Goal: Information Seeking & Learning: Learn about a topic

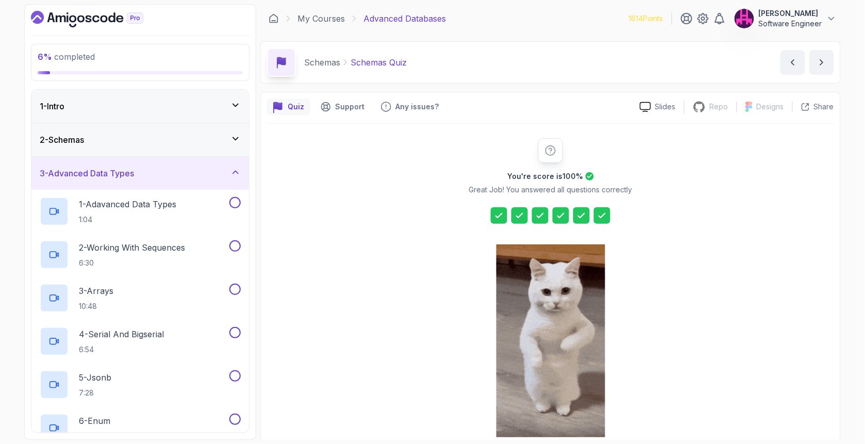
scroll to position [50, 0]
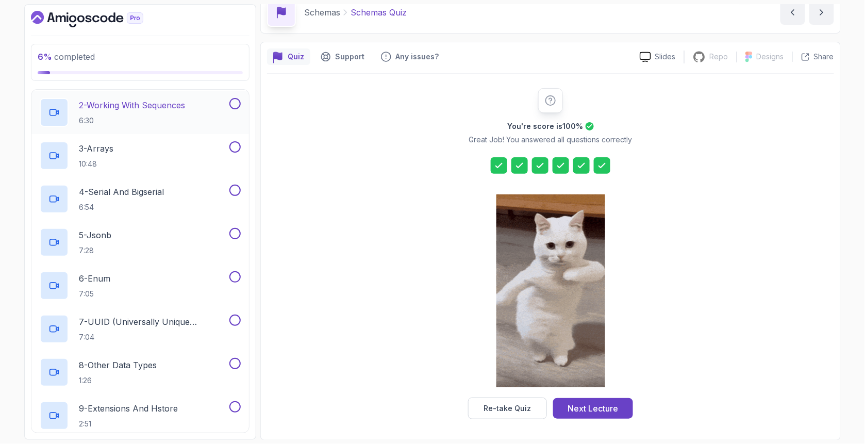
click at [126, 102] on p "2 - Working With Sequences" at bounding box center [132, 105] width 106 height 12
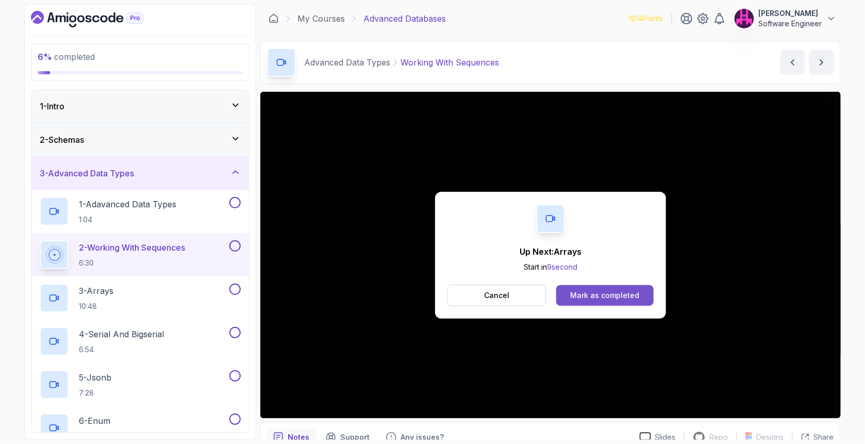
click at [572, 290] on div "Mark as completed" at bounding box center [604, 295] width 69 height 10
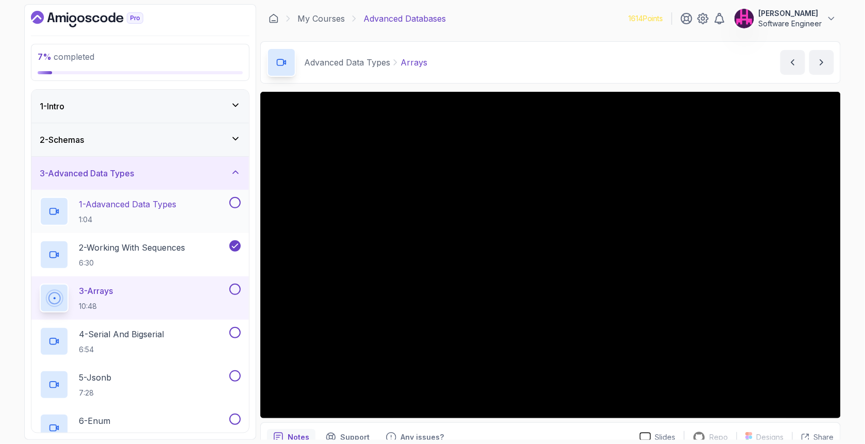
click at [235, 202] on button at bounding box center [234, 202] width 11 height 11
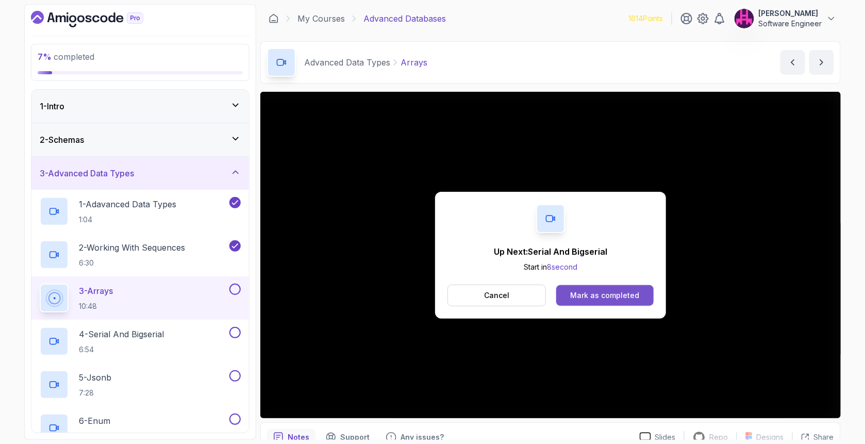
click at [636, 291] on div "Mark as completed" at bounding box center [604, 295] width 69 height 10
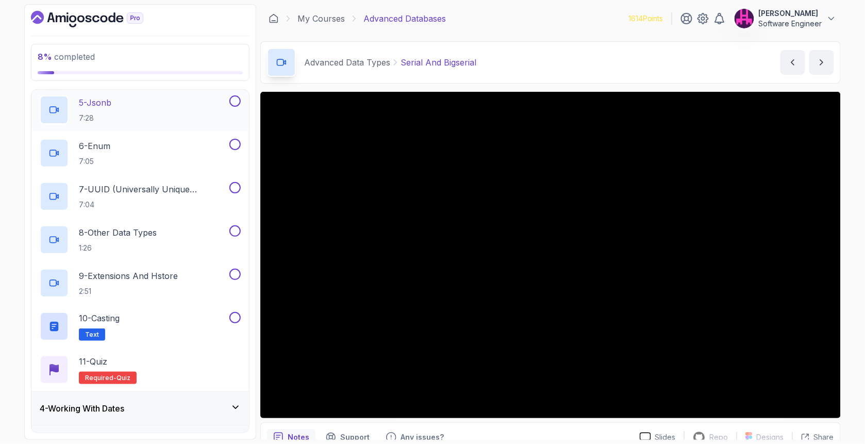
scroll to position [172, 0]
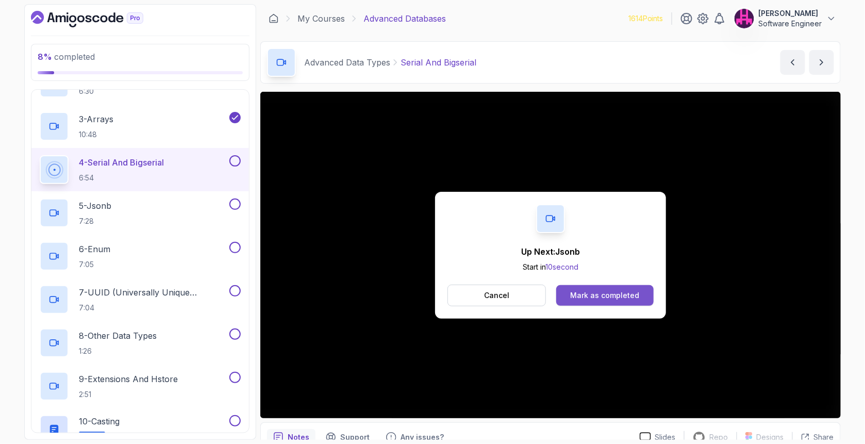
click at [624, 300] on div "Mark as completed" at bounding box center [604, 295] width 69 height 10
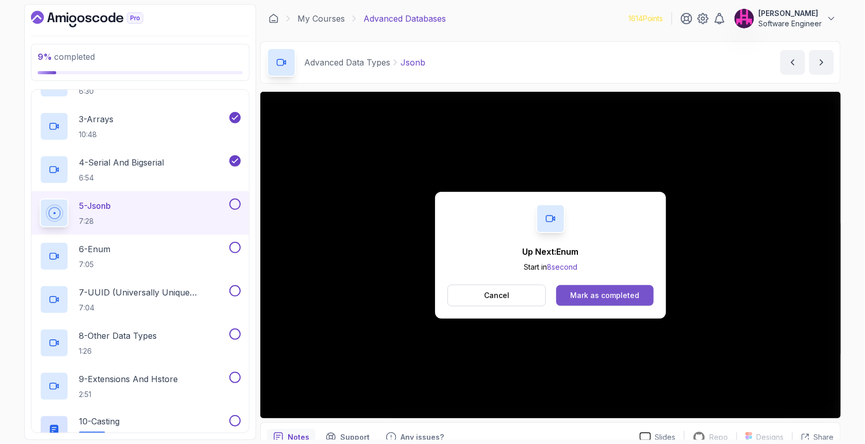
click at [637, 298] on div "Mark as completed" at bounding box center [604, 295] width 69 height 10
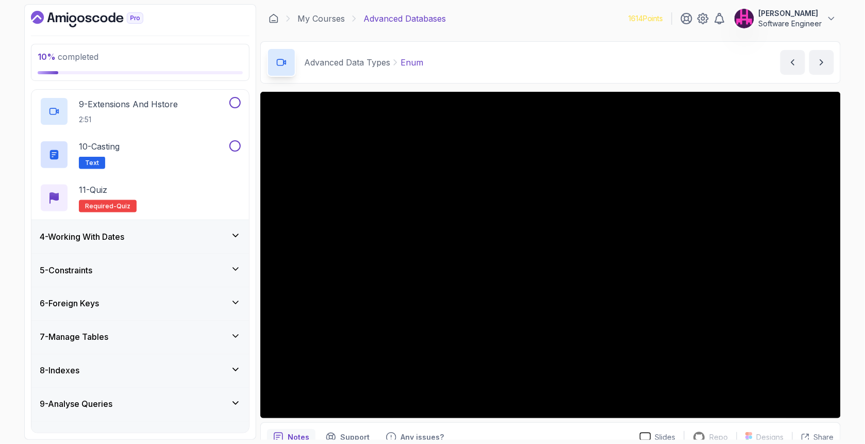
scroll to position [549, 0]
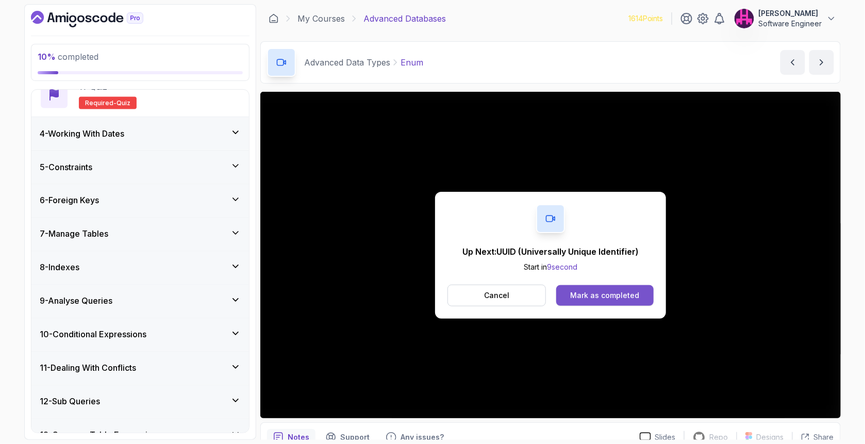
click at [589, 296] on div "Mark as completed" at bounding box center [604, 295] width 69 height 10
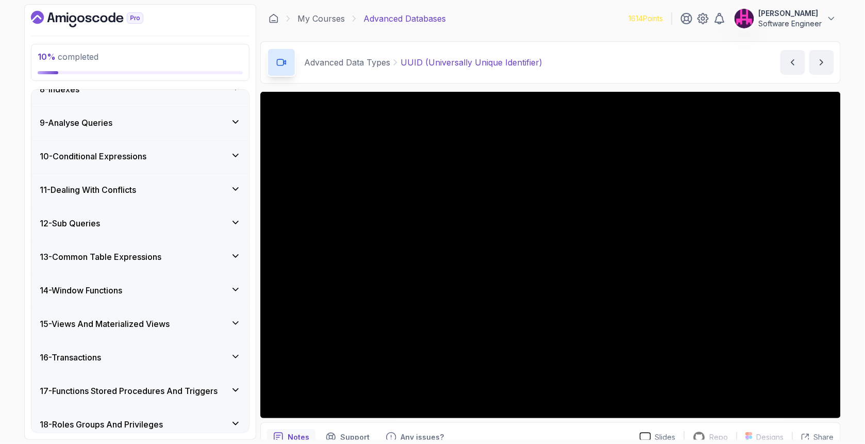
scroll to position [756, 0]
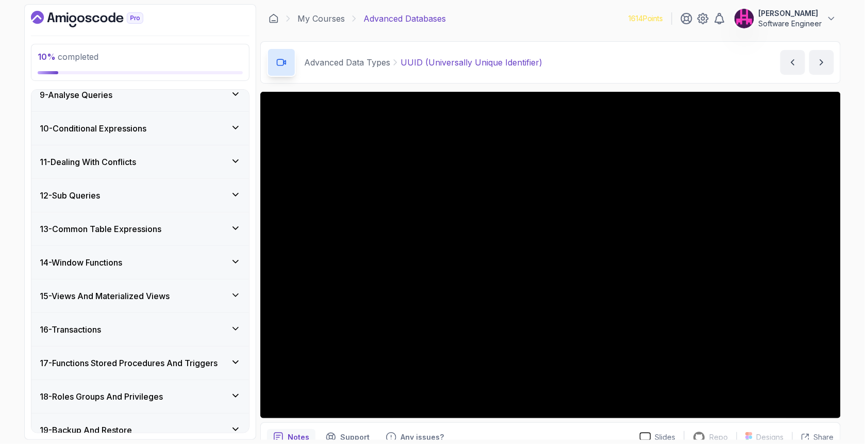
click at [204, 332] on div "16 - Transactions" at bounding box center [140, 329] width 201 height 12
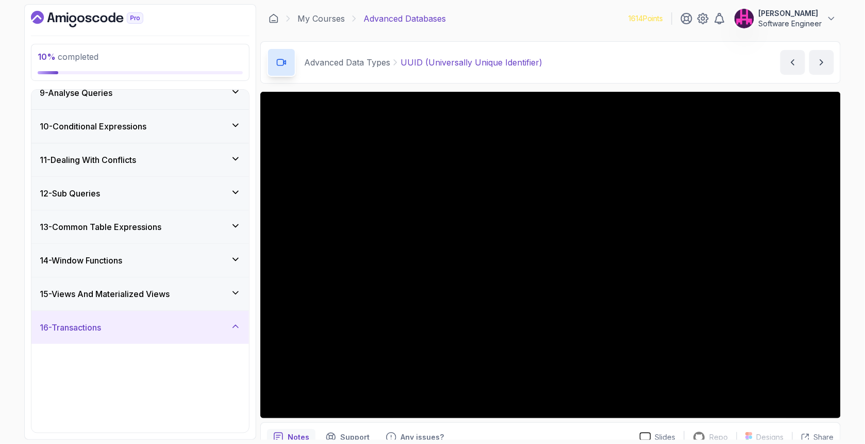
scroll to position [279, 0]
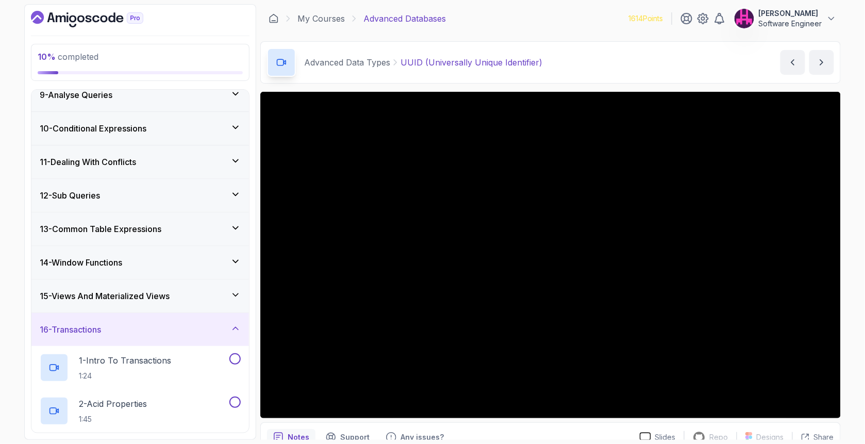
click at [204, 332] on div "16 - Transactions" at bounding box center [140, 329] width 201 height 12
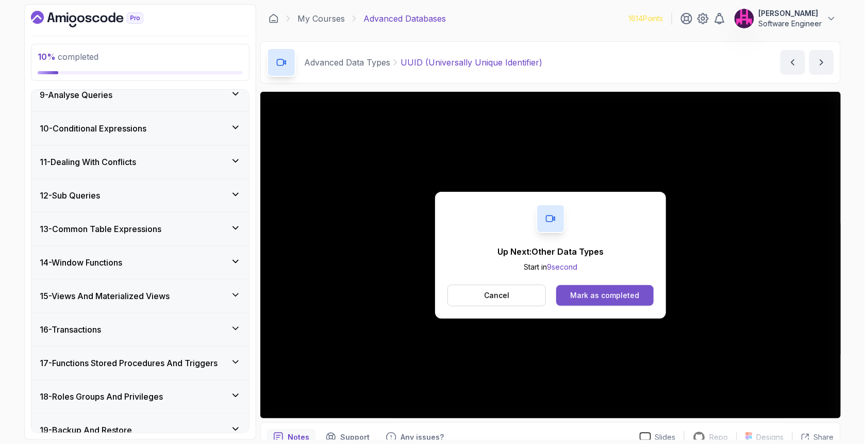
click at [588, 298] on div "Mark as completed" at bounding box center [604, 295] width 69 height 10
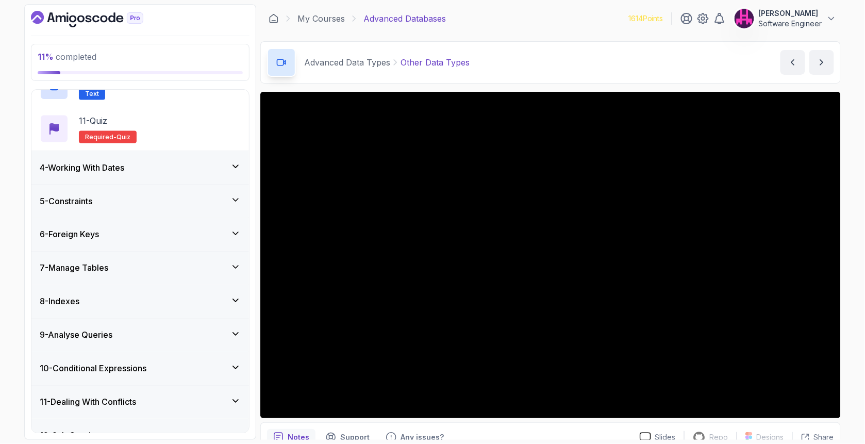
scroll to position [412, 0]
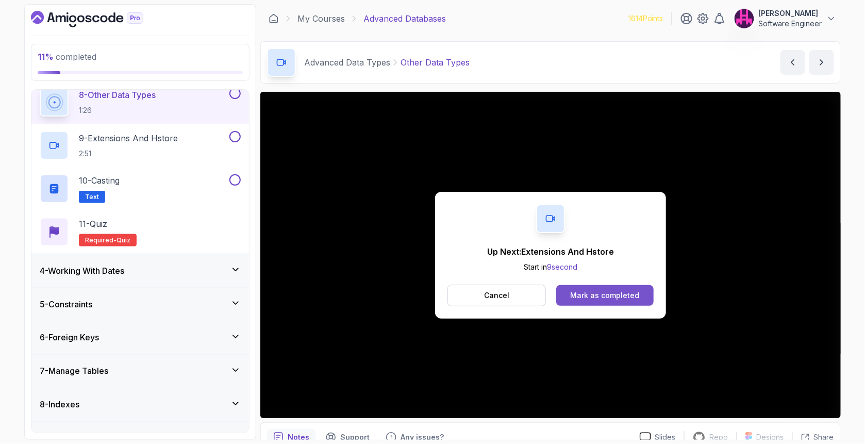
click at [616, 303] on button "Mark as completed" at bounding box center [604, 295] width 97 height 21
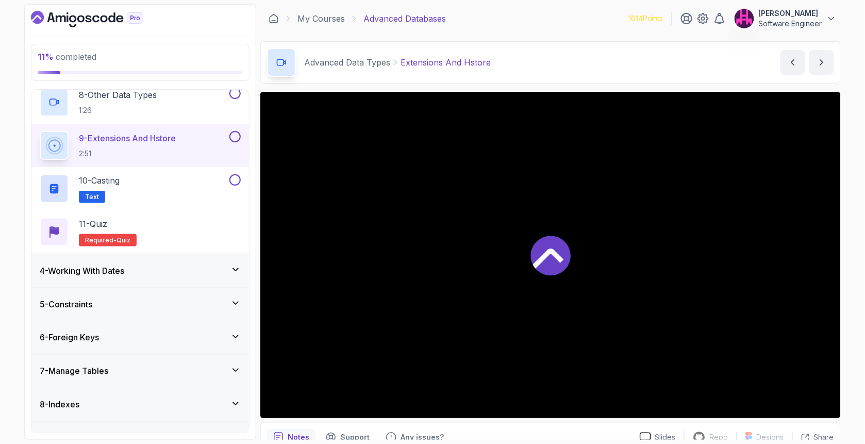
scroll to position [419, 0]
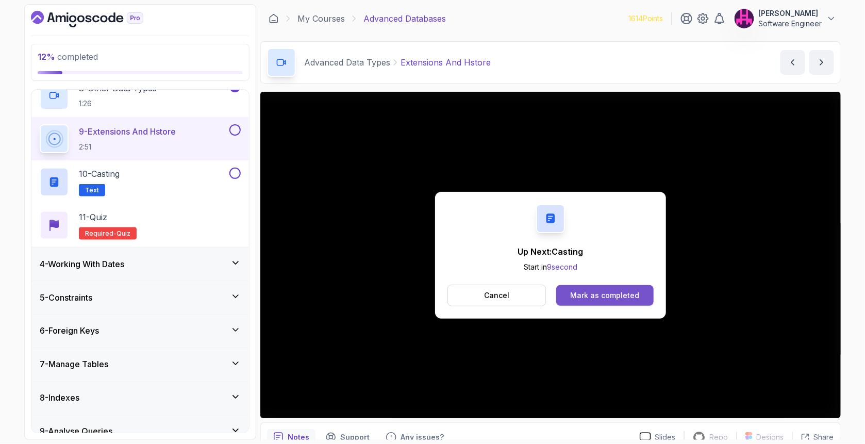
click at [631, 293] on div "Mark as completed" at bounding box center [604, 295] width 69 height 10
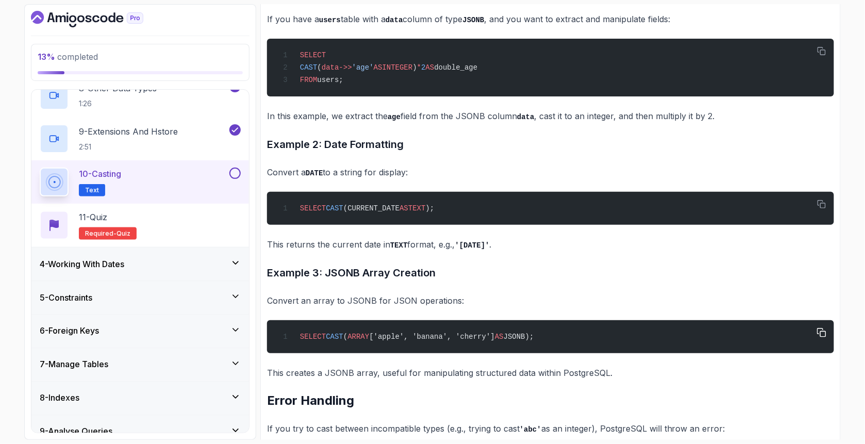
scroll to position [2601, 0]
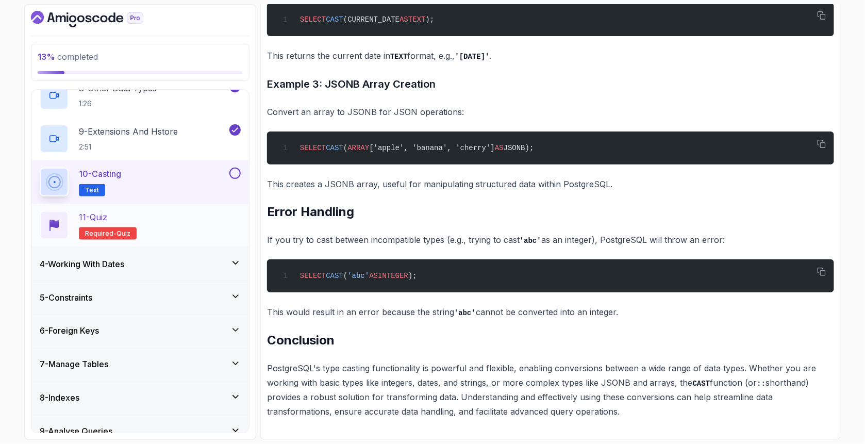
click at [146, 218] on div "11 - Quiz Required- quiz" at bounding box center [140, 225] width 201 height 29
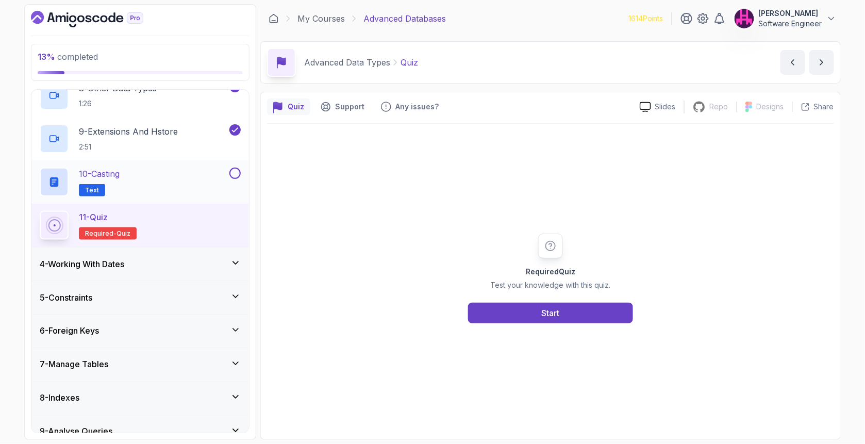
click at [236, 176] on button at bounding box center [234, 173] width 11 height 11
click at [524, 306] on button "Start" at bounding box center [550, 313] width 165 height 21
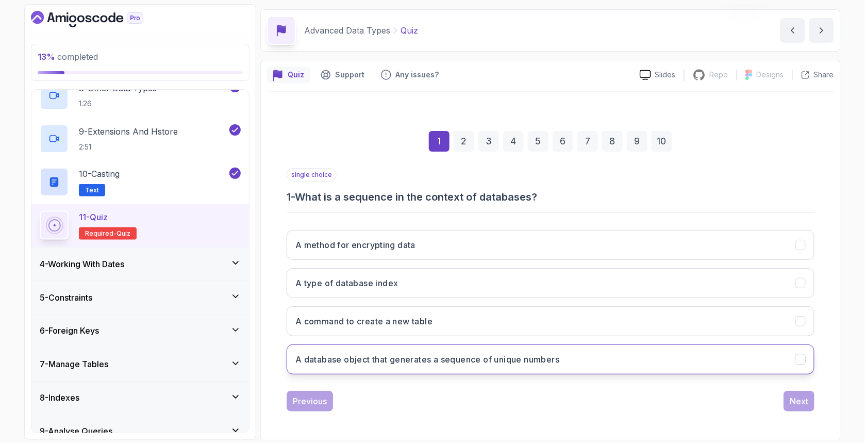
scroll to position [32, 0]
click at [481, 357] on h3 "A database object that generates a sequence of unique numbers" at bounding box center [427, 359] width 264 height 12
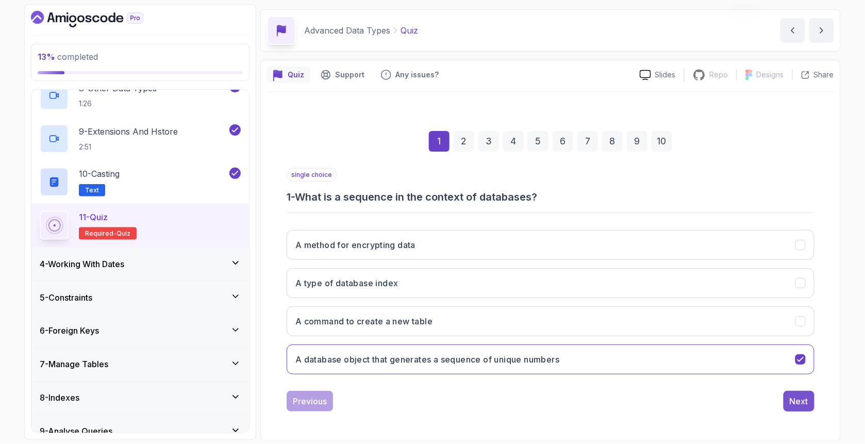
drag, startPoint x: 801, startPoint y: 407, endPoint x: 812, endPoint y: 405, distance: 10.4
click at [811, 406] on button "Next" at bounding box center [798, 401] width 31 height 21
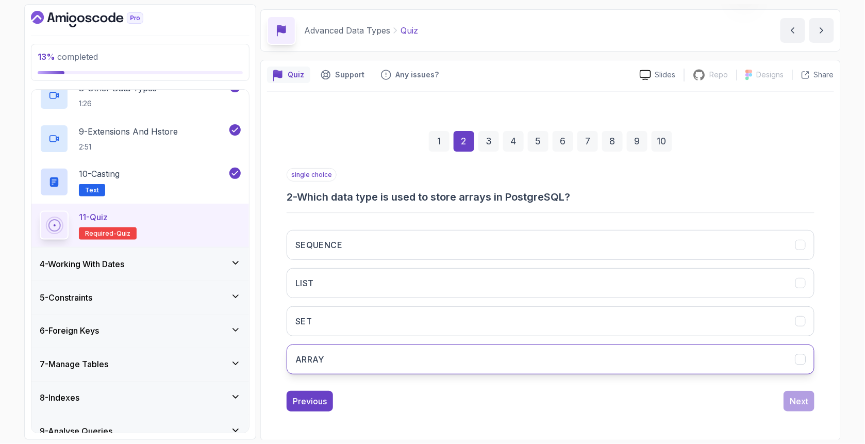
click at [398, 362] on button "ARRAY" at bounding box center [551, 359] width 528 height 30
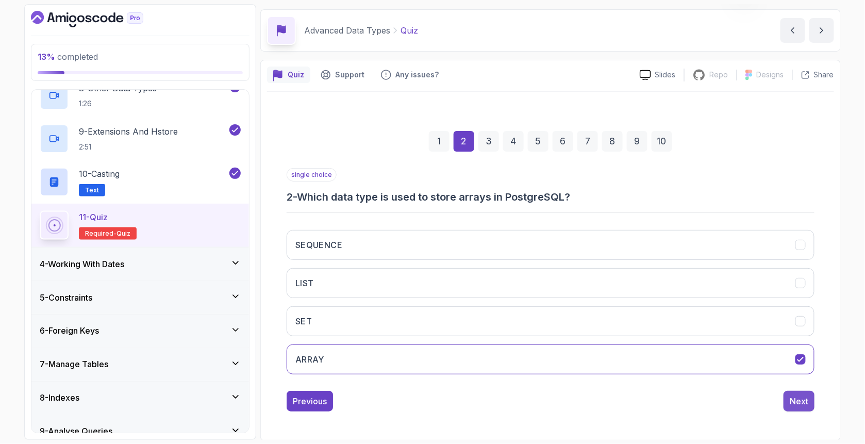
click at [798, 401] on div "Next" at bounding box center [799, 401] width 19 height 12
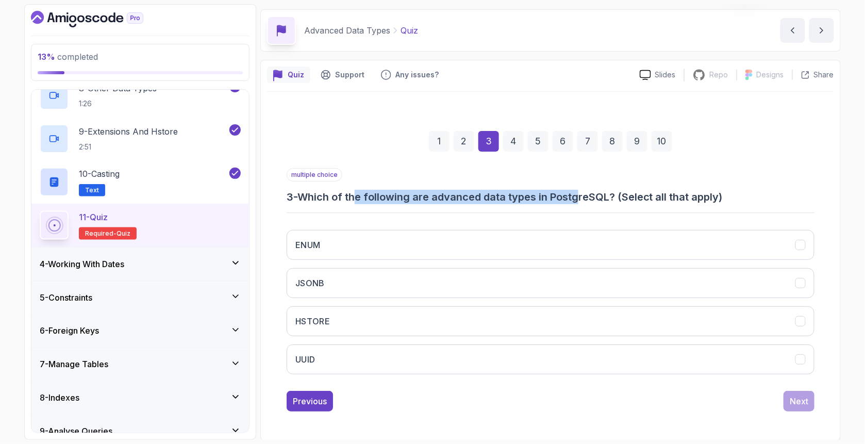
drag, startPoint x: 436, startPoint y: 210, endPoint x: 505, endPoint y: 210, distance: 69.6
click at [583, 194] on h3 "3 - Which of the following are advanced data types in PostgreSQL? (Select all t…" at bounding box center [551, 197] width 528 height 14
click at [376, 245] on button "ENUM" at bounding box center [551, 245] width 528 height 30
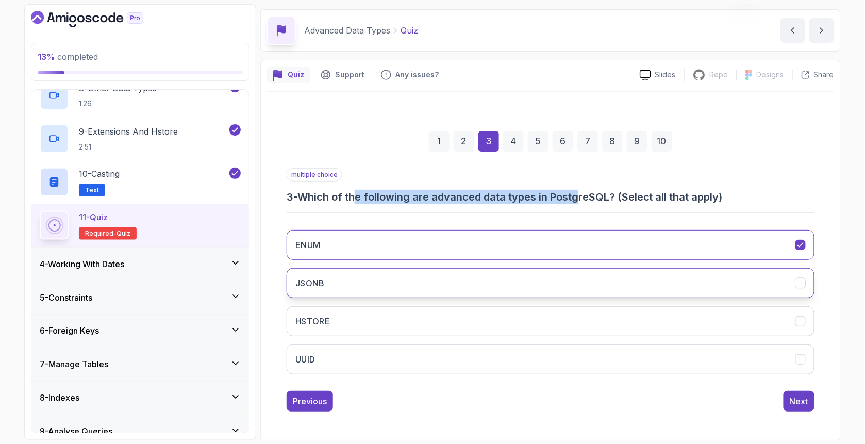
click at [359, 287] on button "JSONB" at bounding box center [551, 283] width 528 height 30
click at [355, 356] on button "UUID" at bounding box center [551, 359] width 528 height 30
click at [424, 190] on h3 "3 - Which of the following are advanced data types in PostgreSQL? (Select all t…" at bounding box center [551, 197] width 528 height 14
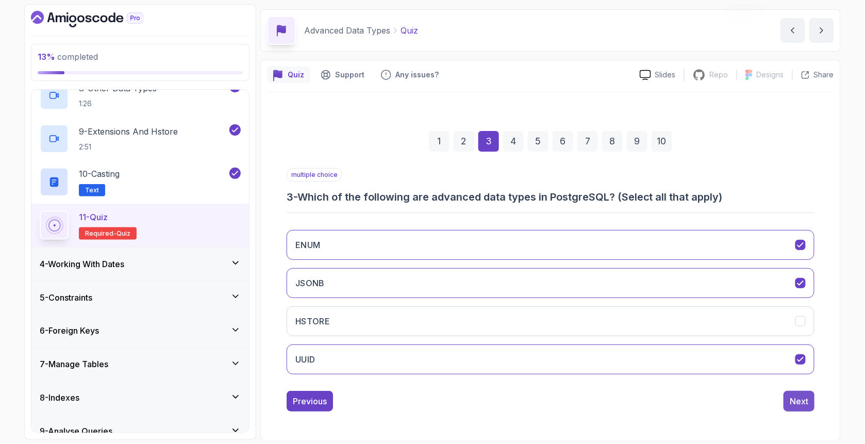
click at [794, 398] on div "Next" at bounding box center [799, 401] width 19 height 12
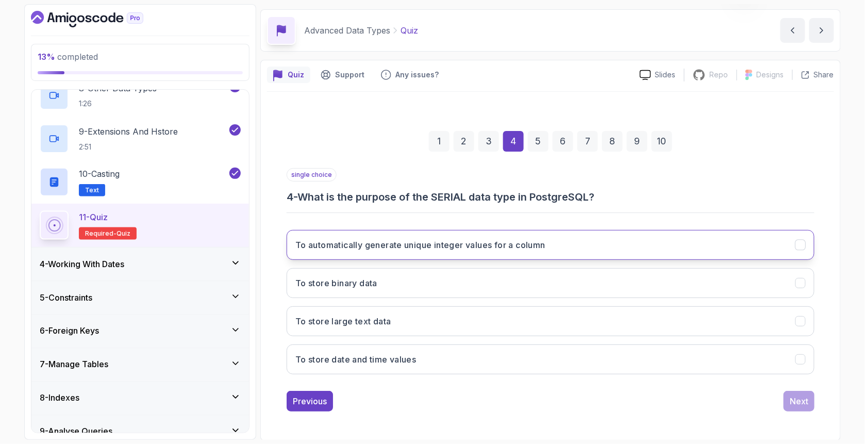
click at [383, 249] on h3 "To automatically generate unique integer values for a column" at bounding box center [420, 245] width 250 height 12
click at [806, 400] on div "Next" at bounding box center [799, 401] width 19 height 12
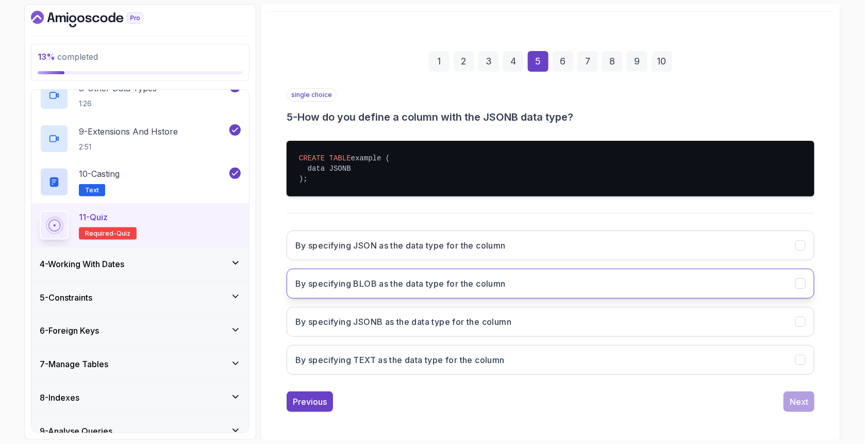
scroll to position [112, 0]
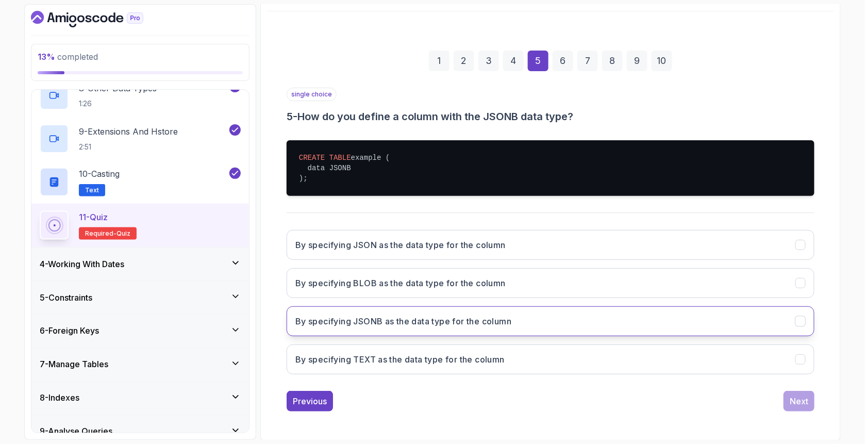
click at [328, 322] on h3 "By specifying JSONB as the data type for the column" at bounding box center [403, 321] width 216 height 12
click at [796, 397] on div "Next" at bounding box center [799, 401] width 19 height 12
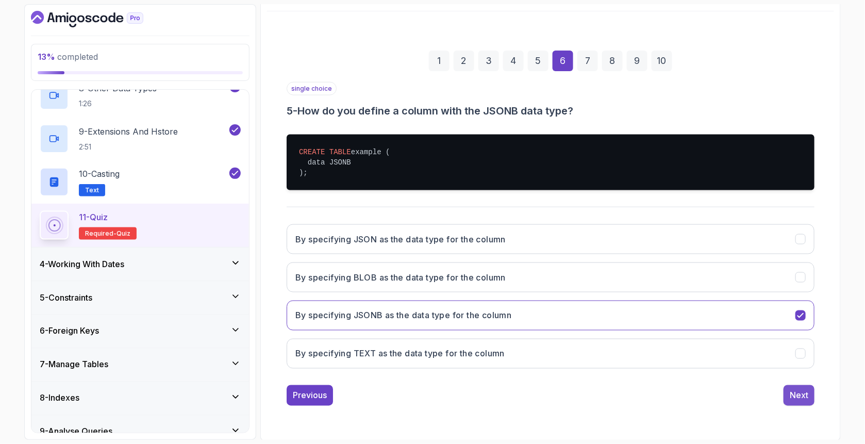
scroll to position [32, 0]
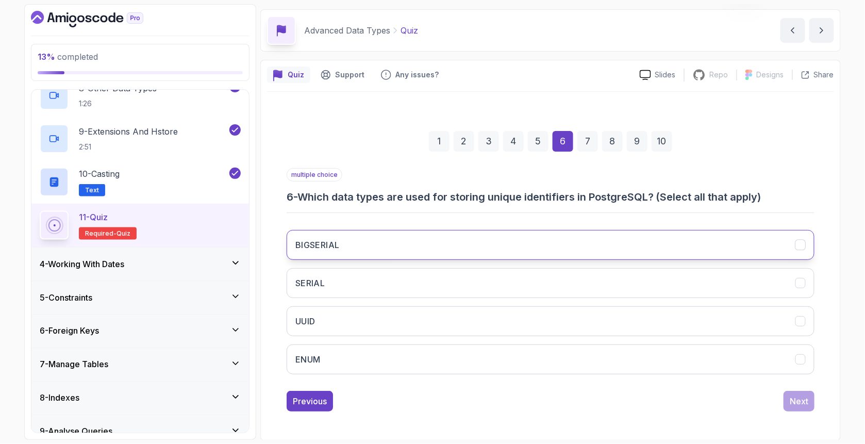
click at [343, 241] on button "BIGSERIAL" at bounding box center [551, 245] width 528 height 30
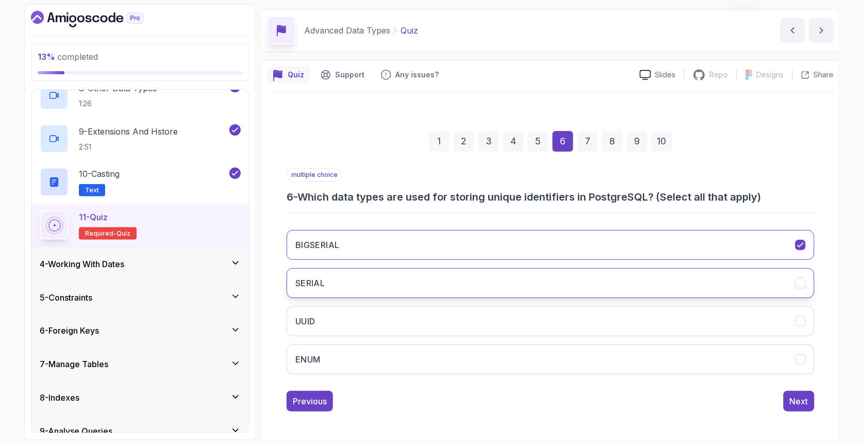
click at [346, 271] on button "SERIAL" at bounding box center [551, 283] width 528 height 30
click at [354, 308] on div "BIGSERIAL SERIAL UUID ENUM" at bounding box center [551, 302] width 528 height 161
click at [730, 314] on button "UUID" at bounding box center [551, 321] width 528 height 30
click at [800, 395] on div "Next" at bounding box center [799, 401] width 19 height 12
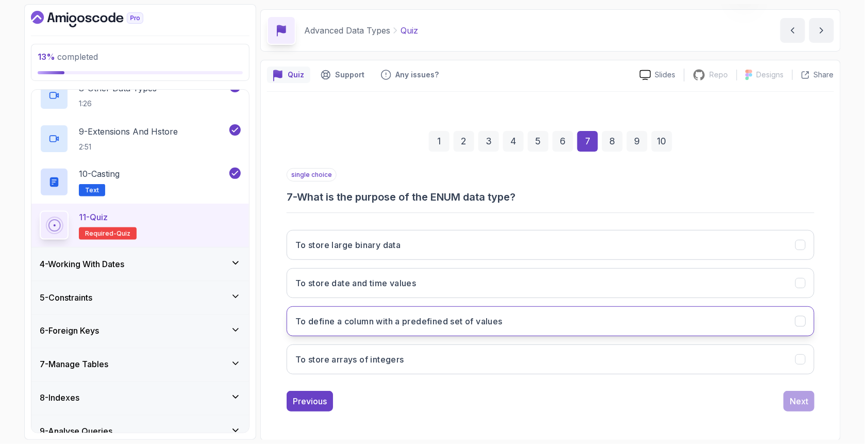
click at [386, 319] on h3 "To define a column with a predefined set of values" at bounding box center [398, 321] width 207 height 12
click at [793, 399] on div "Next" at bounding box center [799, 401] width 19 height 12
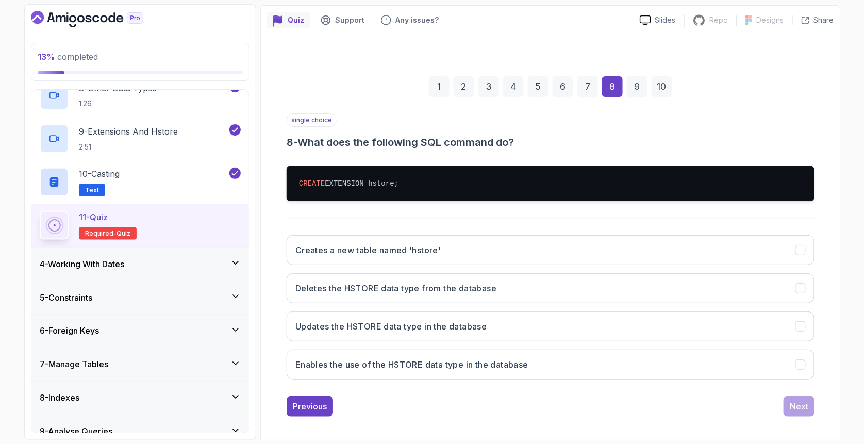
scroll to position [92, 0]
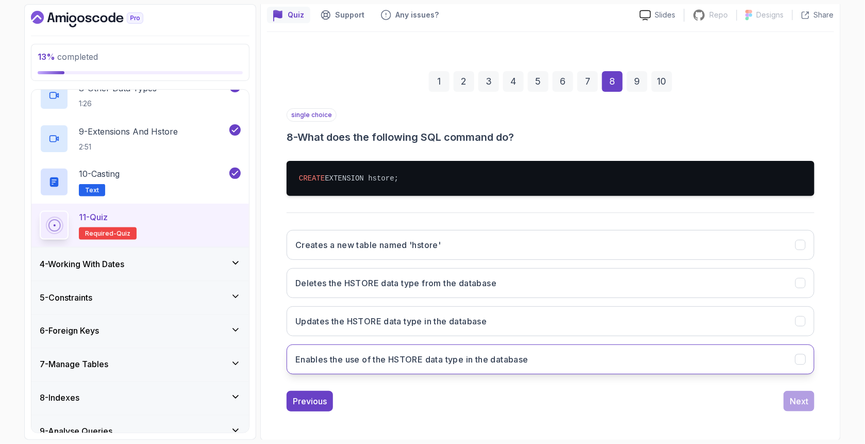
click at [344, 354] on h3 "Enables the use of the HSTORE data type in the database" at bounding box center [411, 359] width 233 height 12
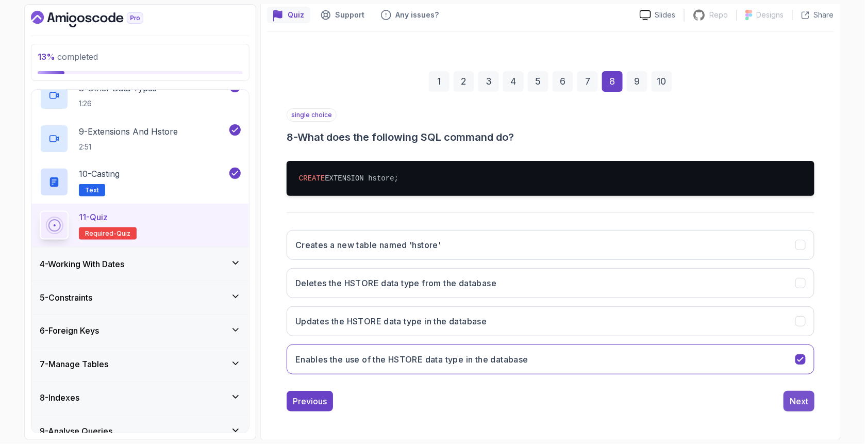
click at [799, 400] on div "Next" at bounding box center [799, 401] width 19 height 12
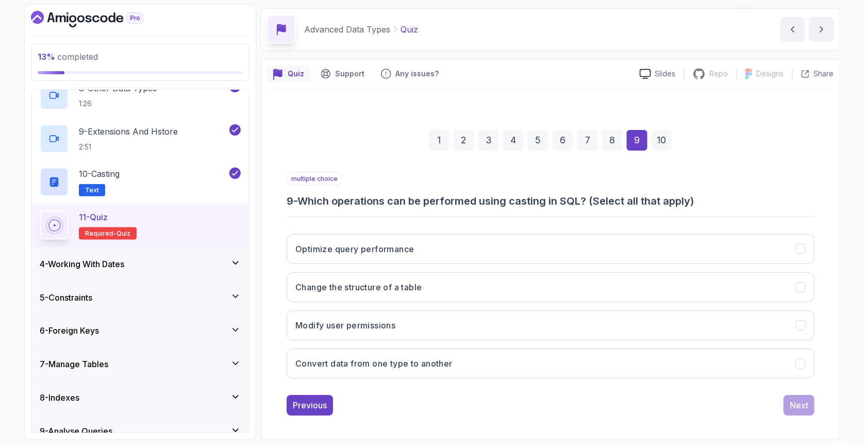
scroll to position [32, 0]
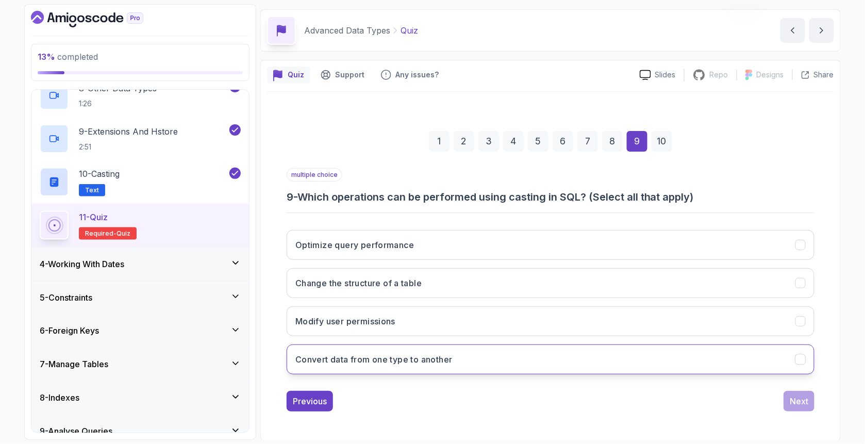
click at [338, 365] on button "Convert data from one type to another" at bounding box center [551, 359] width 528 height 30
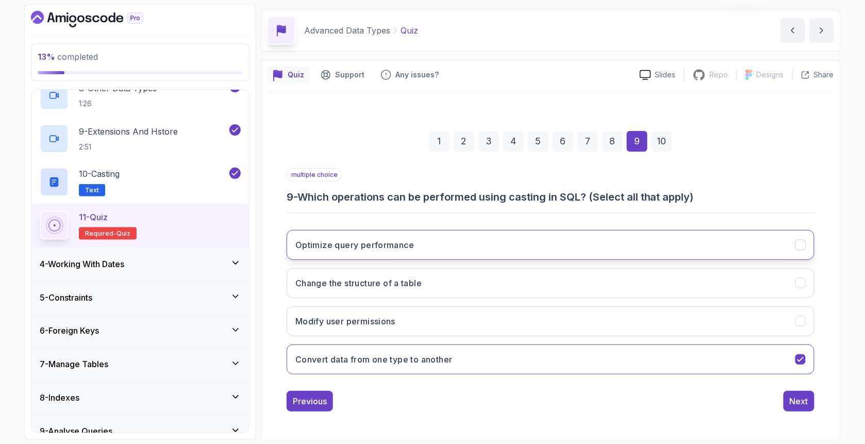
click at [339, 253] on button "Optimize query performance" at bounding box center [551, 245] width 528 height 30
click at [346, 278] on h3 "Change the structure of a table" at bounding box center [358, 283] width 126 height 12
click at [776, 402] on div "Previous Next" at bounding box center [551, 401] width 528 height 21
click at [792, 401] on div "Next" at bounding box center [799, 401] width 19 height 12
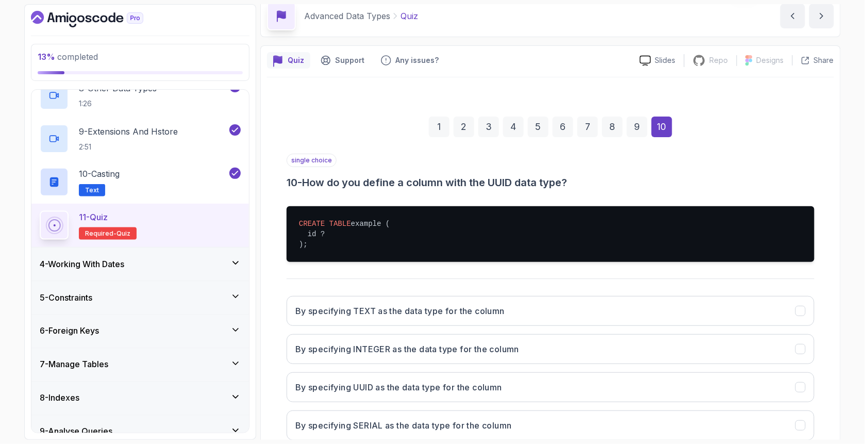
scroll to position [101, 0]
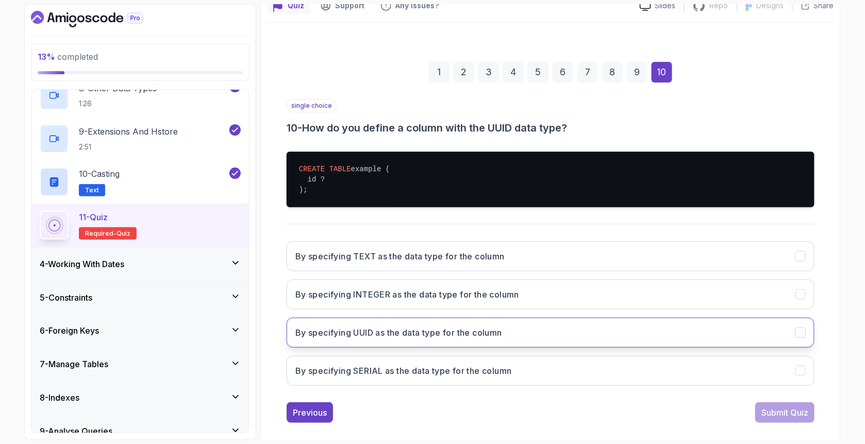
click at [343, 345] on button "By specifying UUID as the data type for the column" at bounding box center [551, 333] width 528 height 30
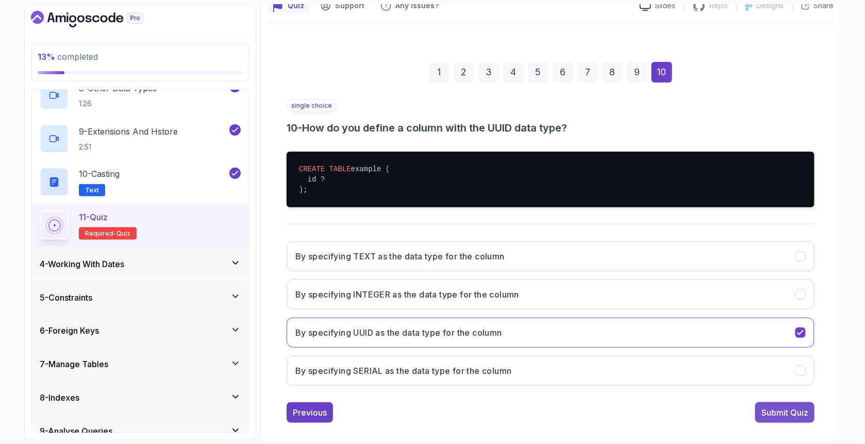
click at [765, 412] on div "Submit Quiz" at bounding box center [784, 412] width 47 height 12
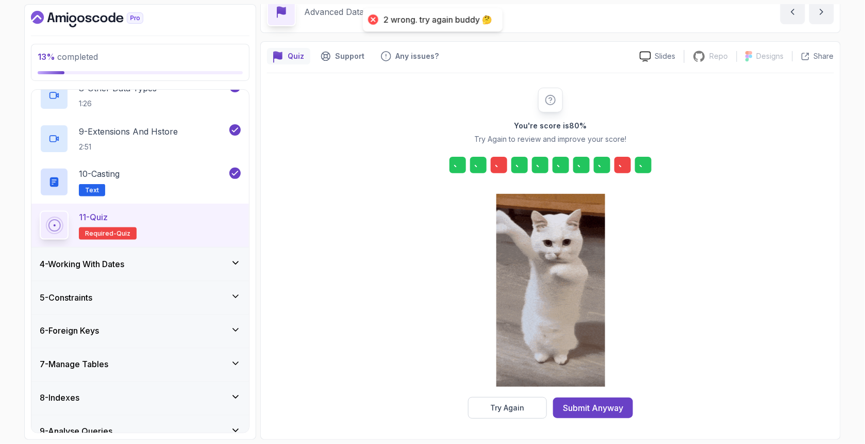
scroll to position [50, 0]
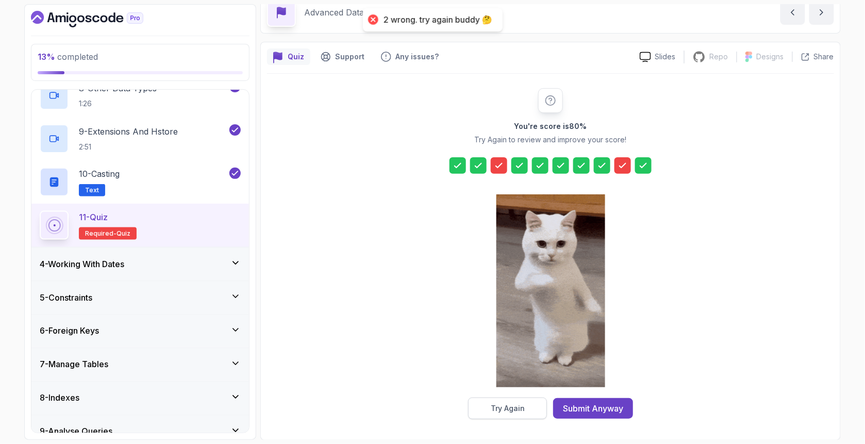
click at [521, 407] on div "Try Again" at bounding box center [508, 408] width 34 height 10
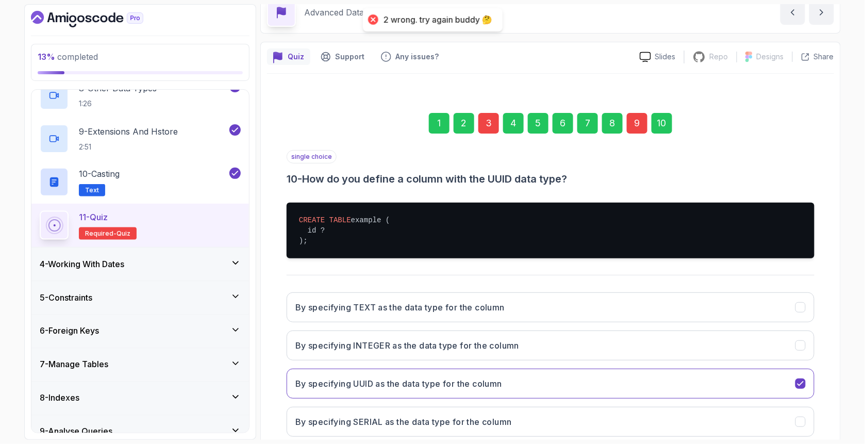
click at [480, 118] on div "3" at bounding box center [488, 123] width 21 height 21
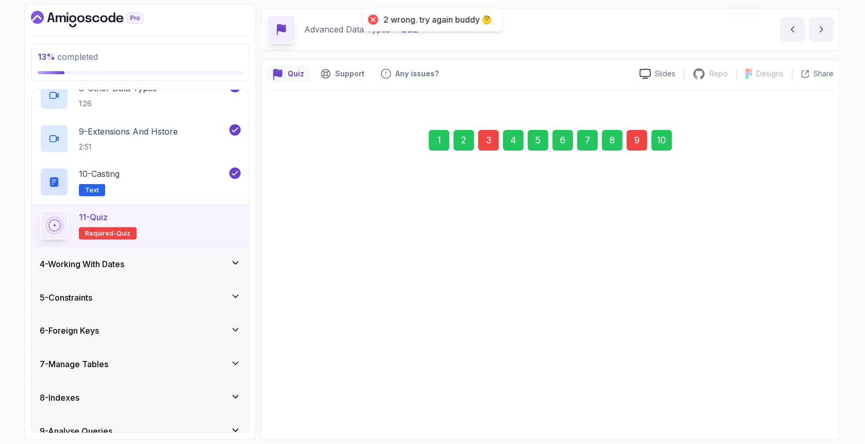
scroll to position [32, 0]
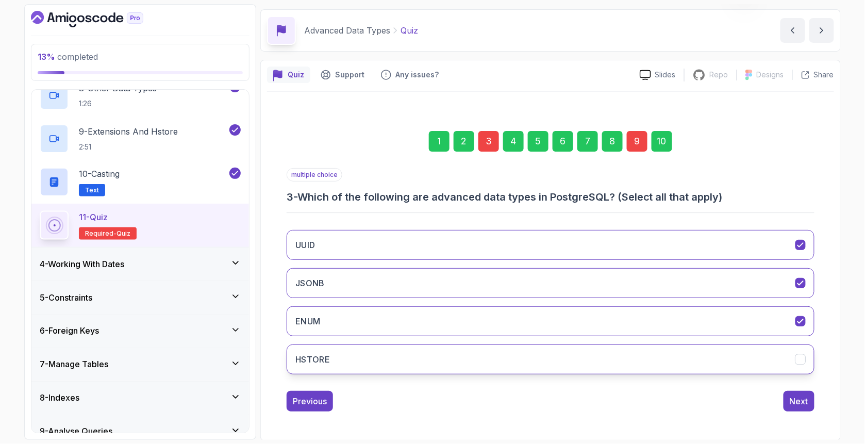
click at [325, 357] on h3 "HSTORE" at bounding box center [312, 359] width 35 height 12
click at [639, 136] on div "9" at bounding box center [637, 141] width 21 height 21
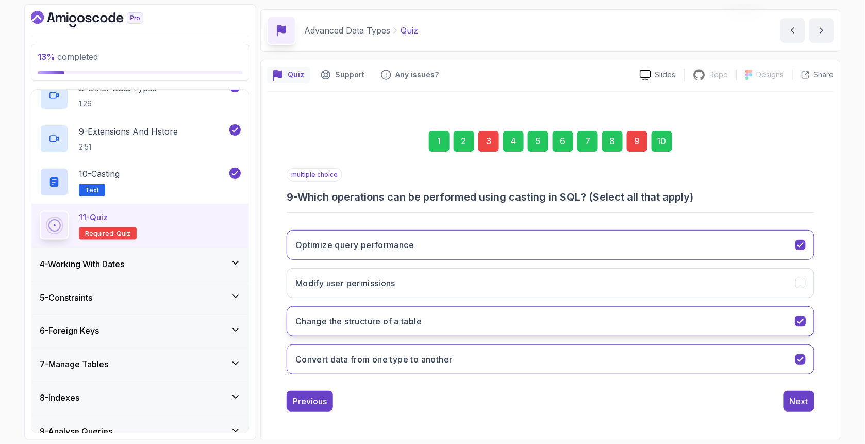
click at [371, 322] on h3 "Change the structure of a table" at bounding box center [358, 321] width 126 height 12
click at [660, 141] on div "10" at bounding box center [661, 141] width 21 height 21
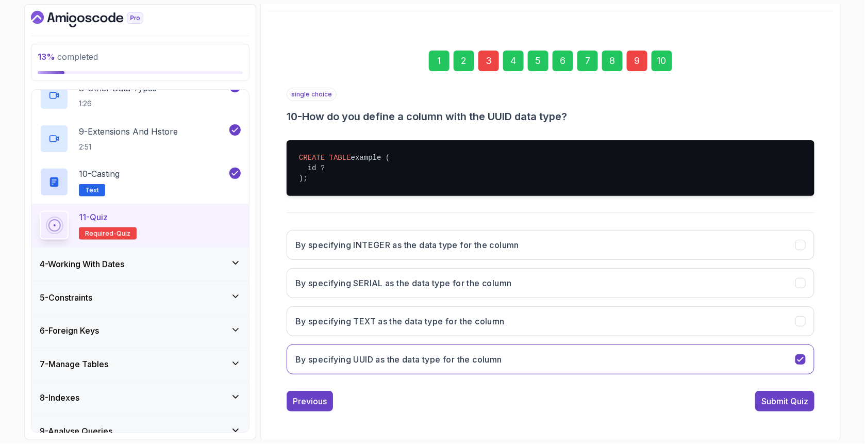
click at [774, 395] on div "Submit Quiz" at bounding box center [784, 401] width 47 height 12
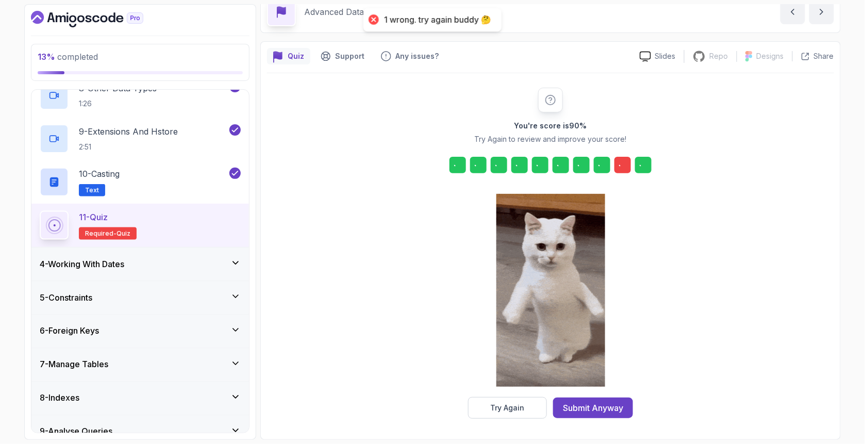
scroll to position [50, 0]
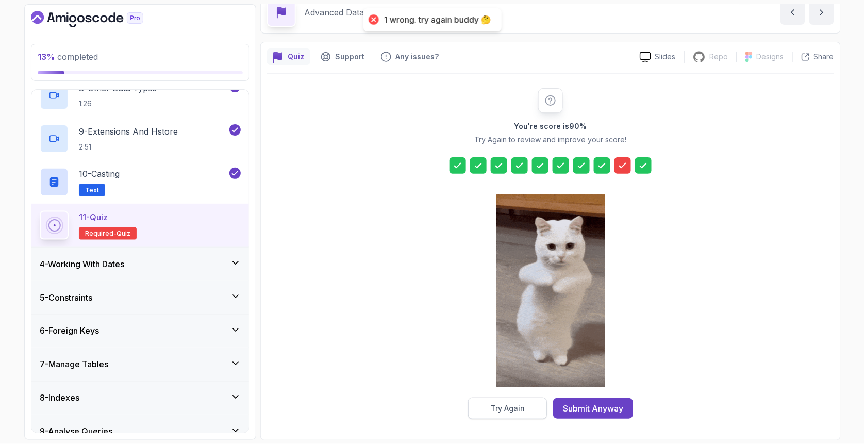
click at [523, 405] on div "Try Again" at bounding box center [508, 408] width 34 height 10
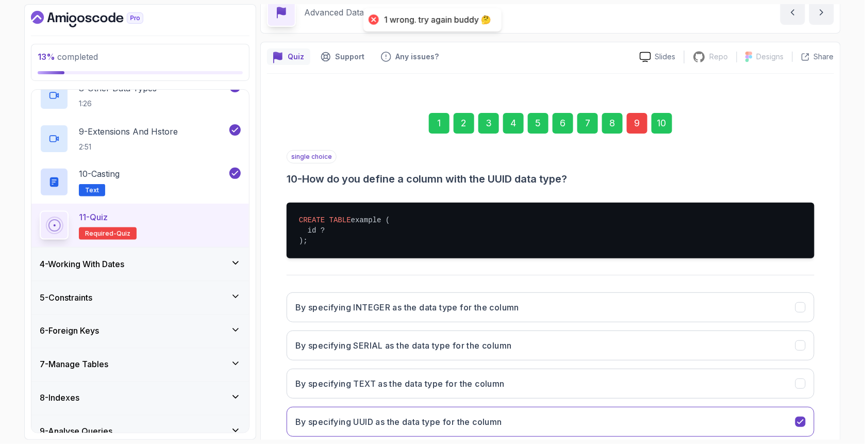
click at [638, 121] on div "9" at bounding box center [637, 123] width 21 height 21
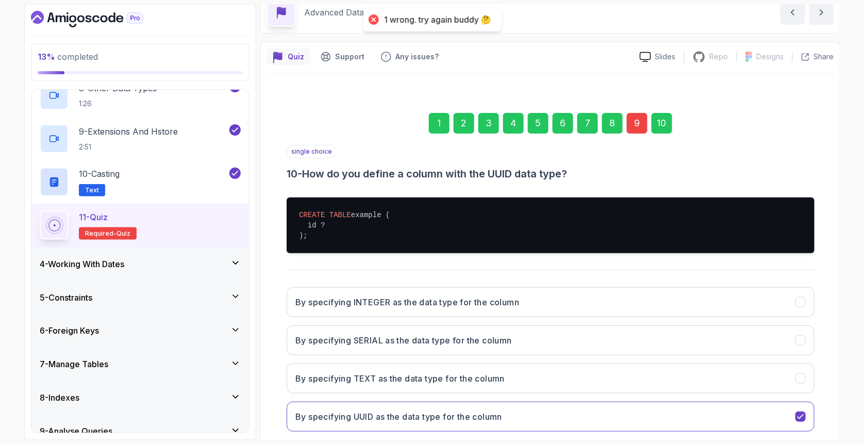
scroll to position [32, 0]
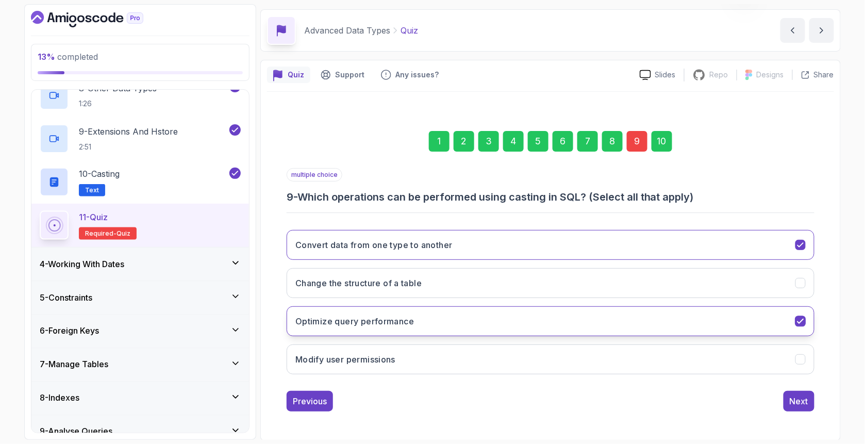
click at [331, 324] on h3 "Optimize query performance" at bounding box center [354, 321] width 119 height 12
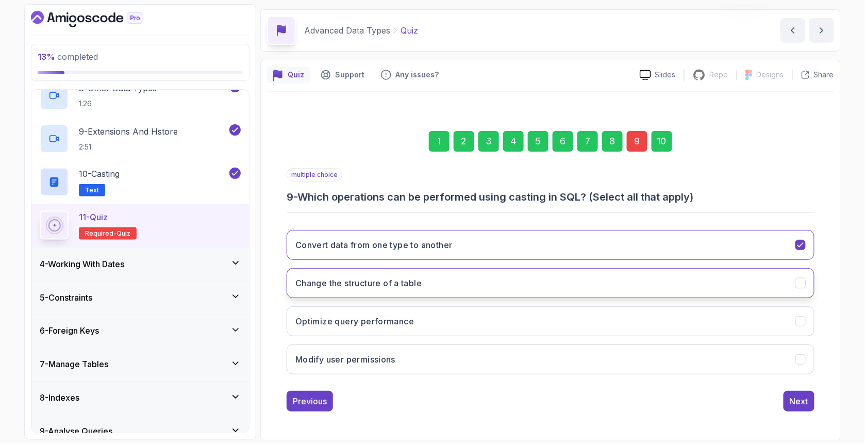
click at [395, 279] on h3 "Change the structure of a table" at bounding box center [358, 283] width 126 height 12
click at [790, 401] on button "Next" at bounding box center [798, 401] width 31 height 21
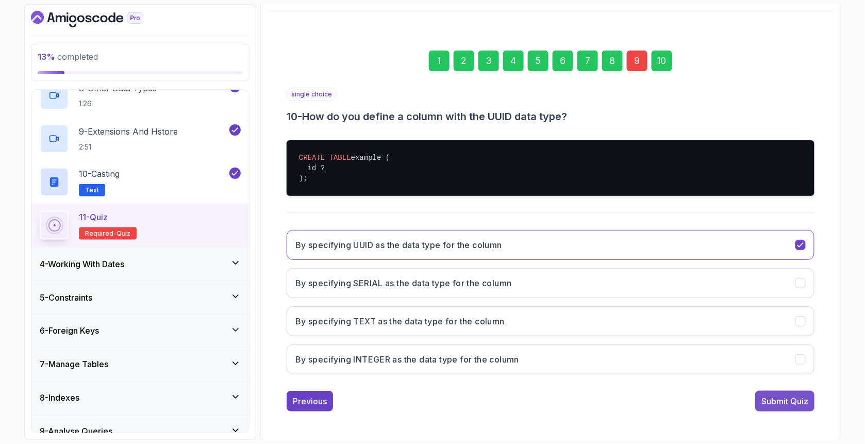
click at [792, 395] on div "Submit Quiz" at bounding box center [784, 401] width 47 height 12
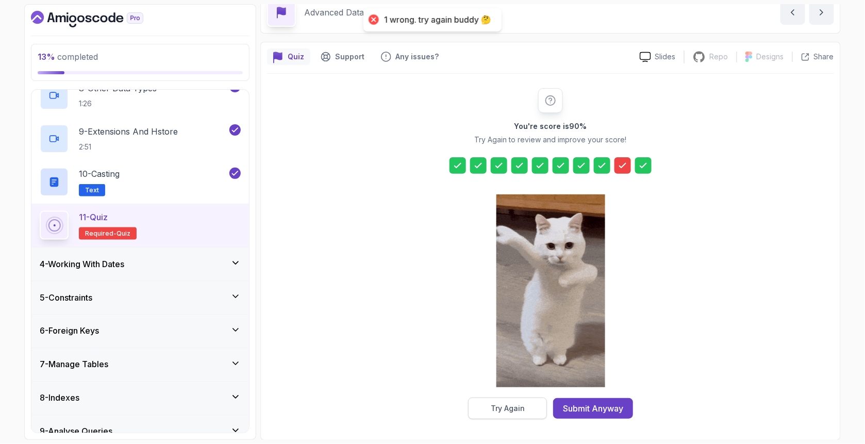
click at [528, 407] on button "Try Again" at bounding box center [507, 408] width 79 height 22
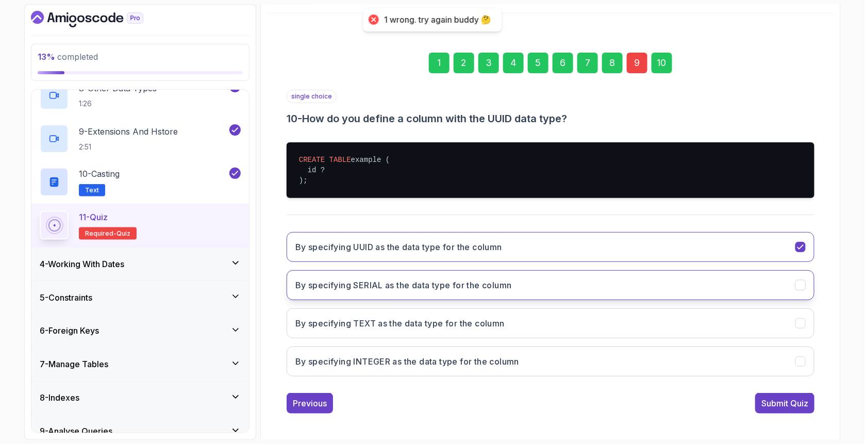
scroll to position [112, 0]
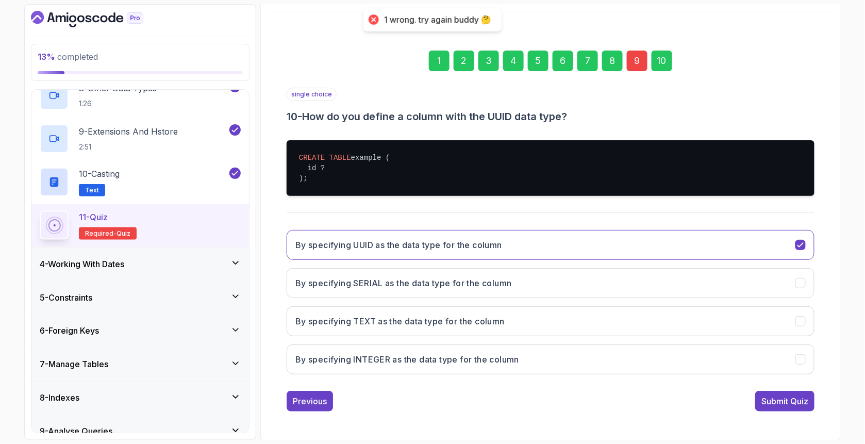
click at [635, 65] on div "9" at bounding box center [637, 61] width 21 height 21
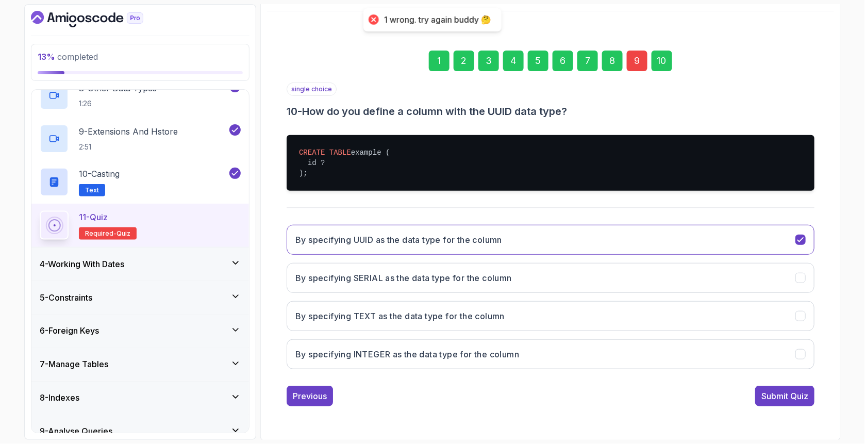
scroll to position [32, 0]
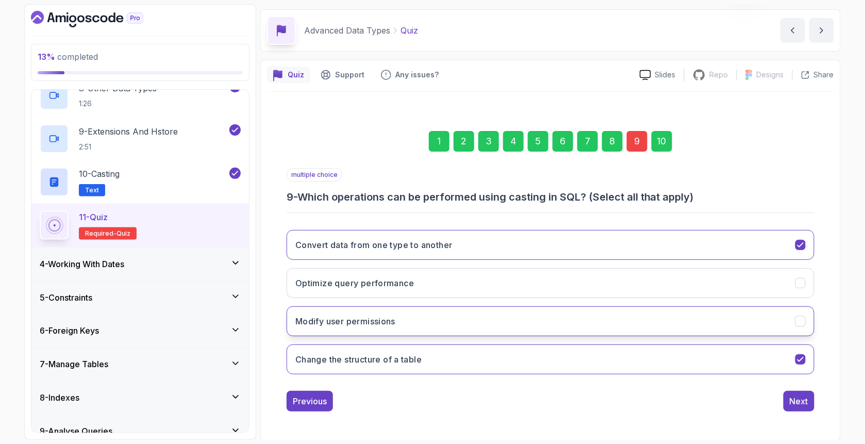
click at [388, 321] on h3 "Modify user permissions" at bounding box center [345, 321] width 100 height 12
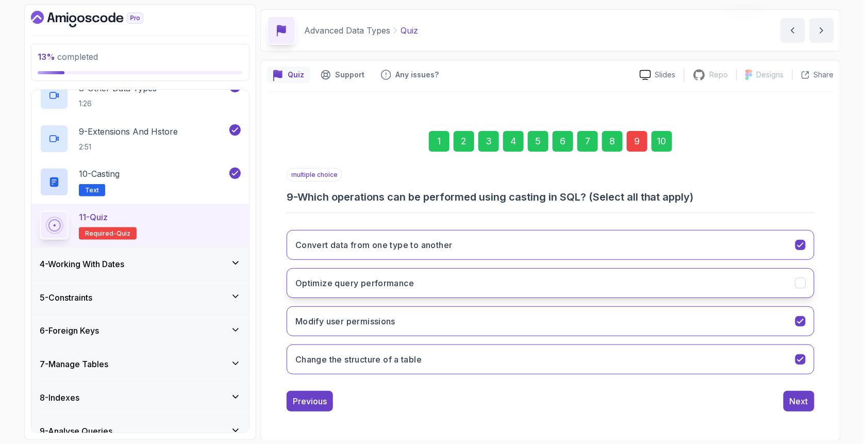
click at [737, 290] on button "Optimize query performance" at bounding box center [551, 283] width 528 height 30
click at [669, 152] on div "1 2 3 4 5 6 7 8 9 10" at bounding box center [551, 141] width 528 height 54
click at [665, 141] on div "10" at bounding box center [661, 141] width 21 height 21
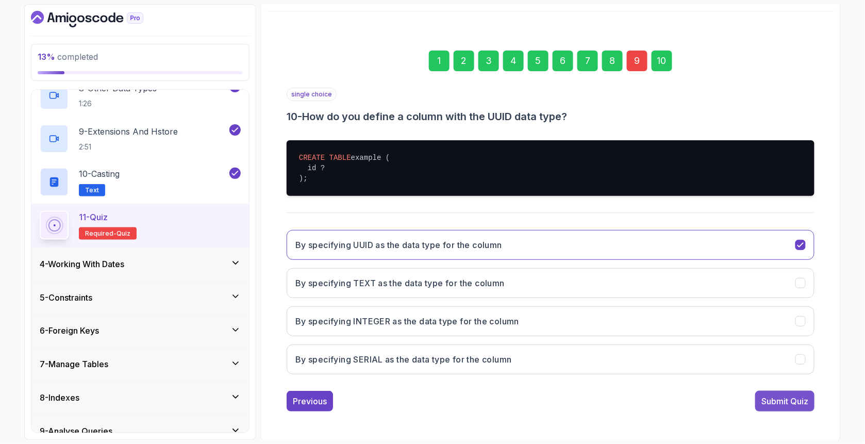
click at [793, 401] on div "Submit Quiz" at bounding box center [784, 401] width 47 height 12
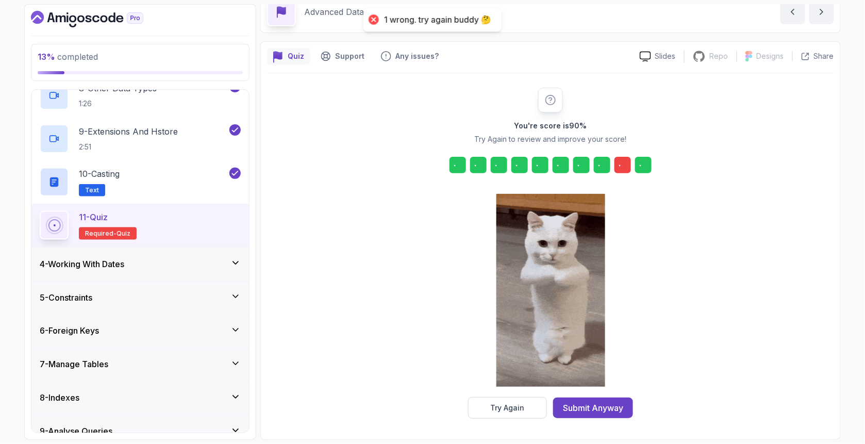
scroll to position [50, 0]
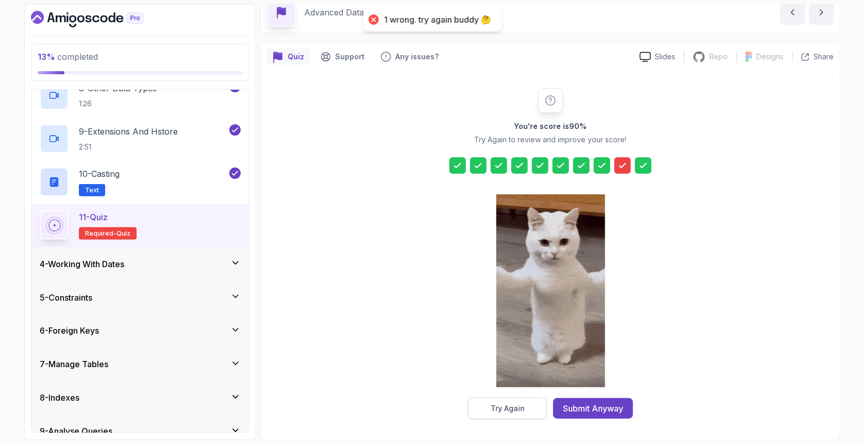
click at [519, 413] on button "Try Again" at bounding box center [507, 408] width 79 height 22
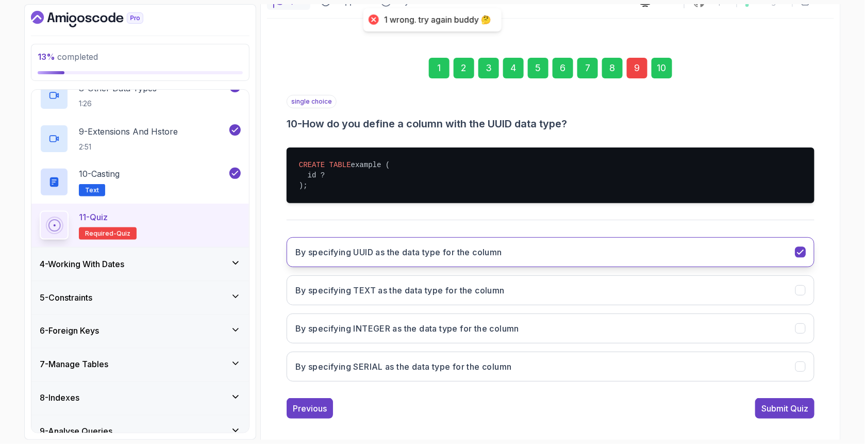
scroll to position [112, 0]
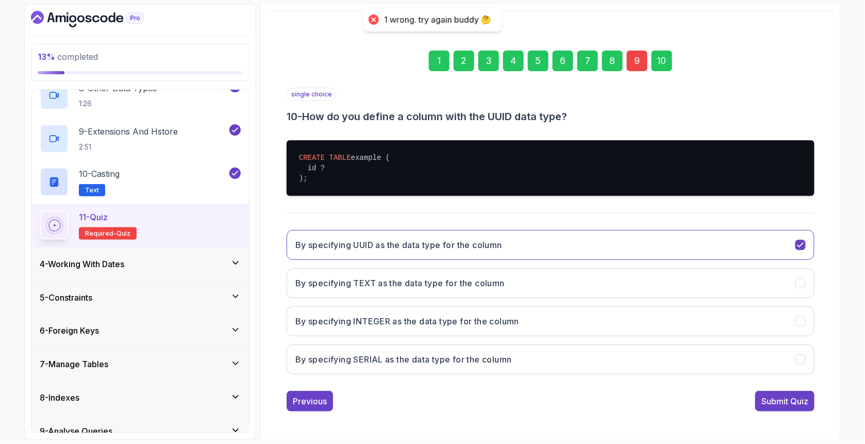
click at [636, 64] on div "9" at bounding box center [637, 61] width 21 height 21
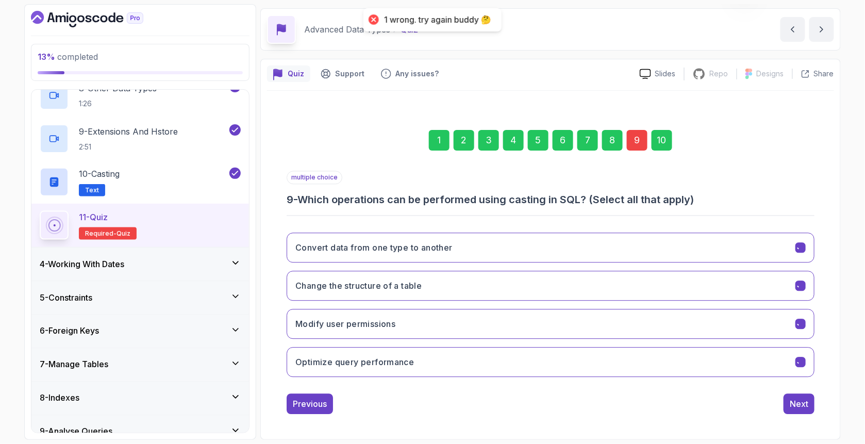
scroll to position [32, 0]
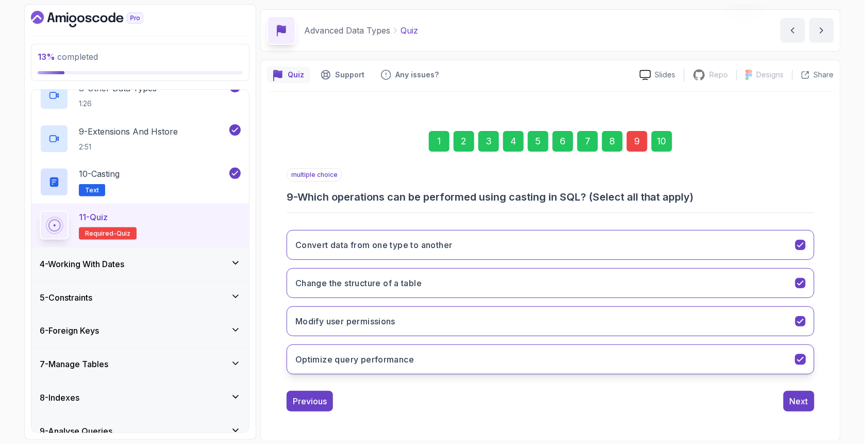
click at [387, 363] on h3 "Optimize query performance" at bounding box center [354, 359] width 119 height 12
click at [403, 325] on button "Modify user permissions" at bounding box center [551, 321] width 528 height 30
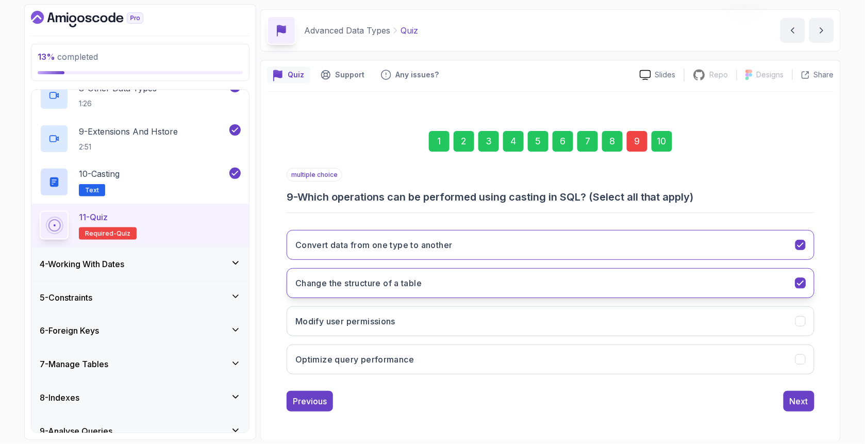
click at [566, 277] on button "Change the structure of a table" at bounding box center [551, 283] width 528 height 30
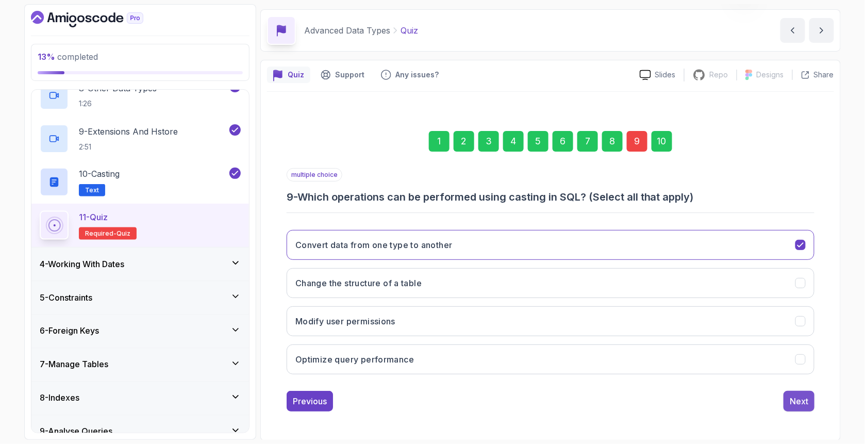
click at [792, 403] on div "Next" at bounding box center [799, 401] width 19 height 12
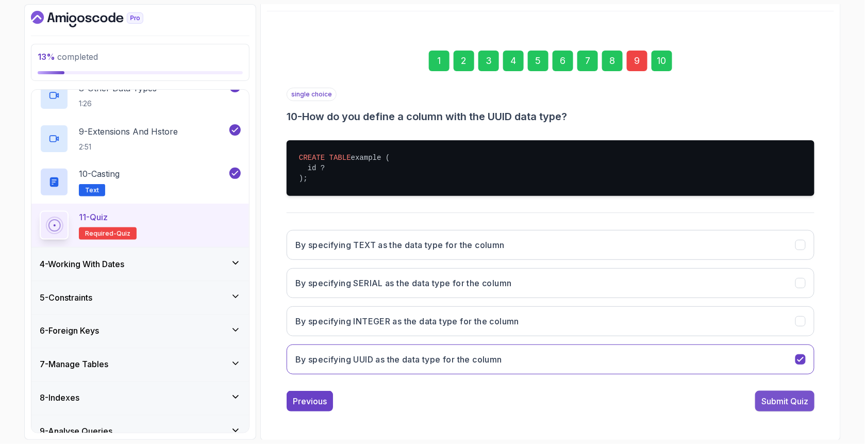
click at [800, 403] on div "Submit Quiz" at bounding box center [784, 401] width 47 height 12
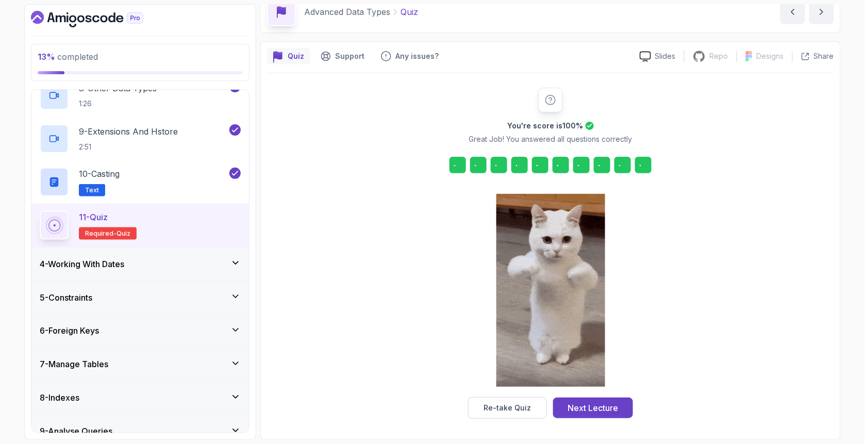
scroll to position [50, 0]
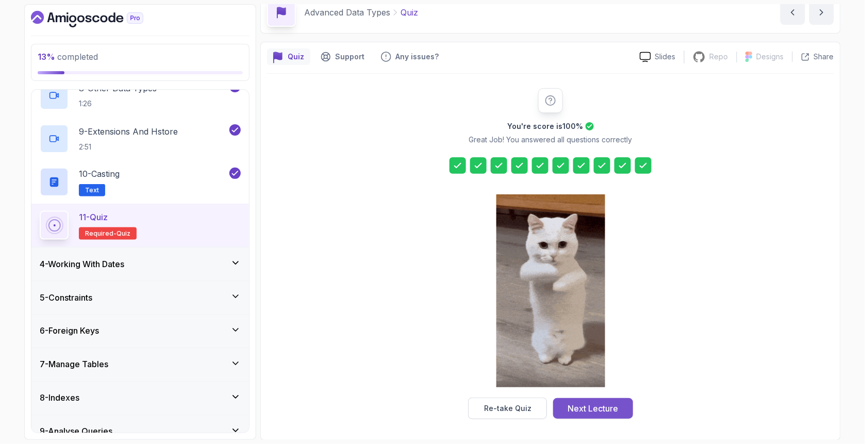
click at [570, 409] on div "Next Lecture" at bounding box center [593, 408] width 51 height 12
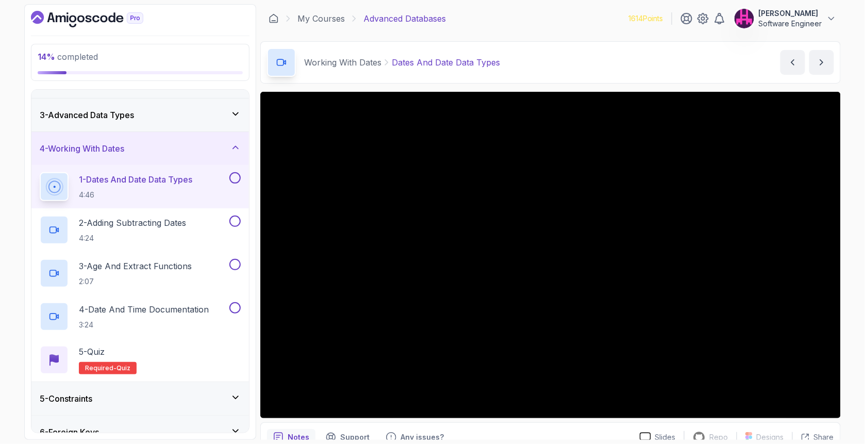
scroll to position [25, 0]
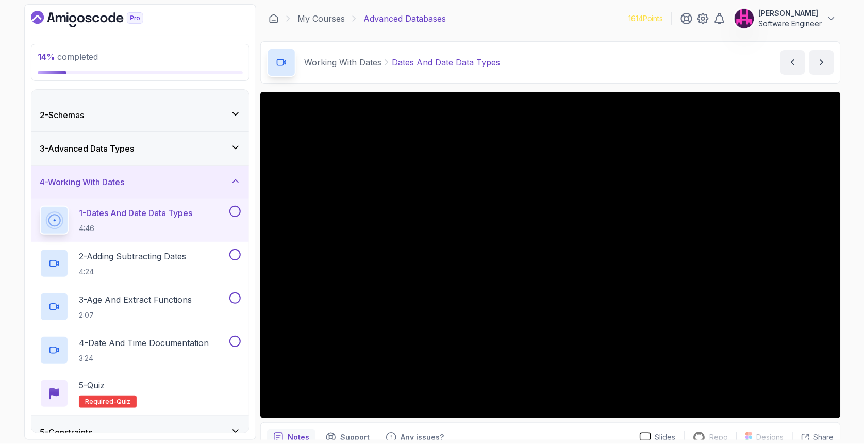
click at [158, 191] on div "4 - Working With Dates" at bounding box center [140, 181] width 218 height 33
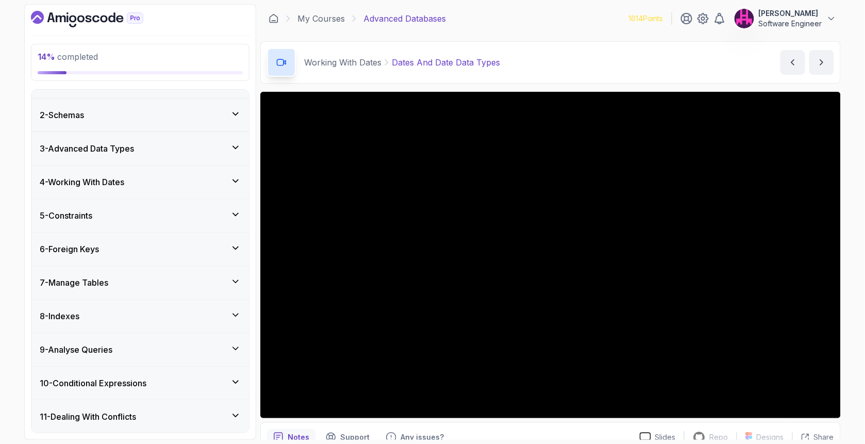
click at [155, 180] on div "4 - Working With Dates" at bounding box center [140, 182] width 201 height 12
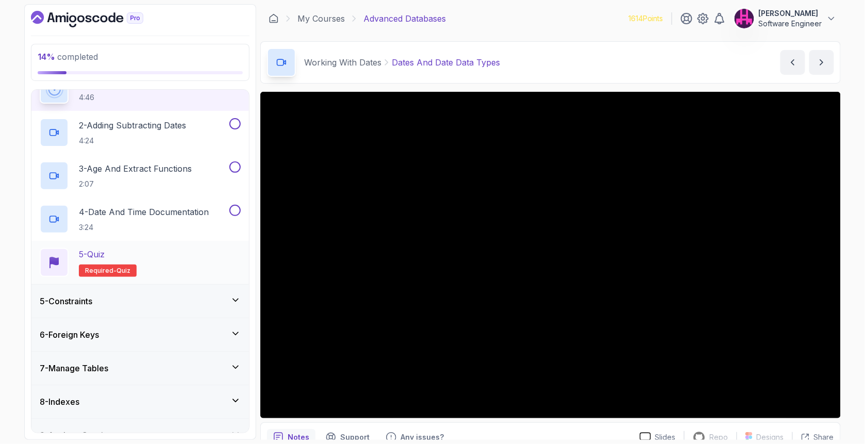
scroll to position [162, 0]
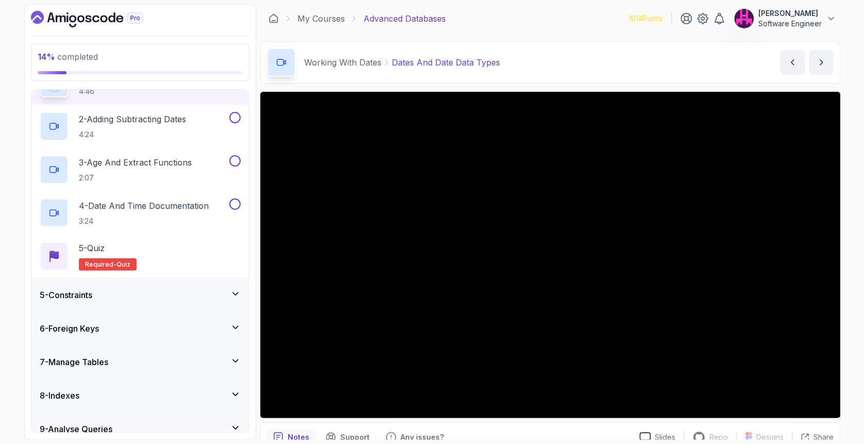
click at [139, 287] on div "5 - Constraints" at bounding box center [140, 294] width 218 height 33
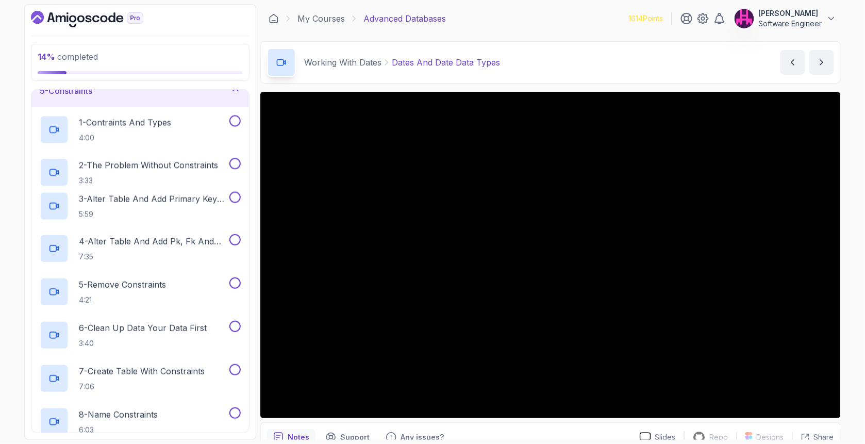
scroll to position [135, 0]
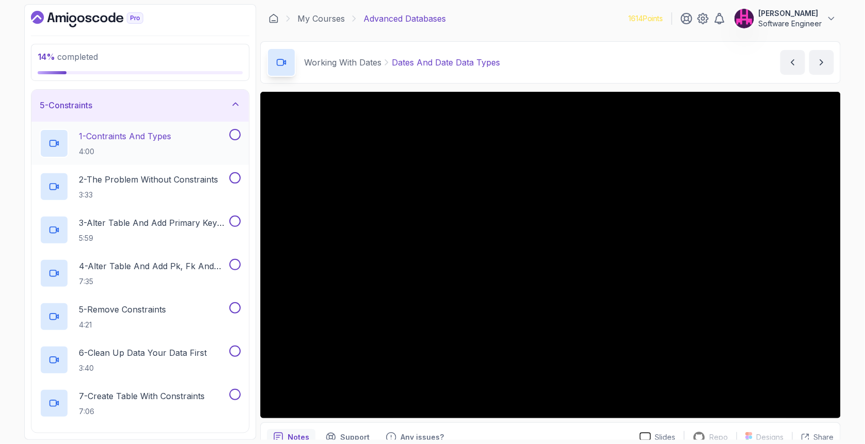
click at [131, 152] on p "4:00" at bounding box center [125, 151] width 92 height 10
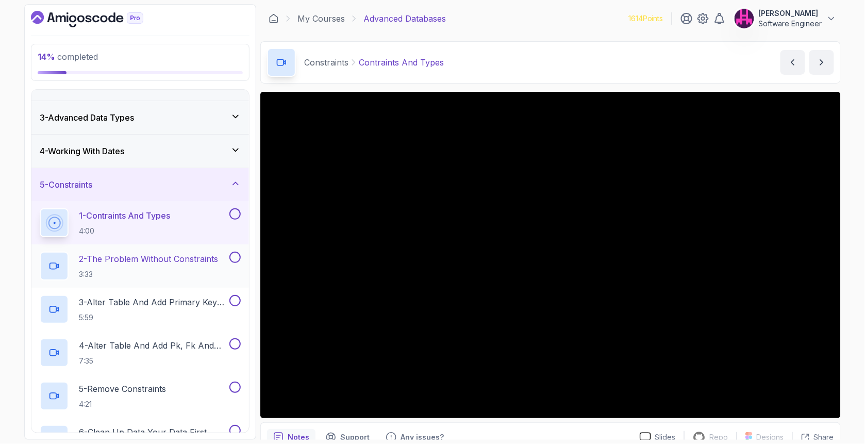
scroll to position [32, 0]
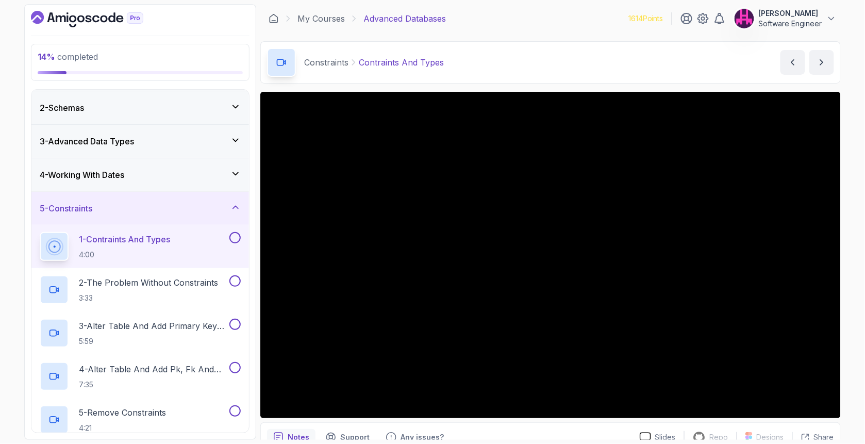
click at [119, 173] on h3 "4 - Working With Dates" at bounding box center [82, 175] width 85 height 12
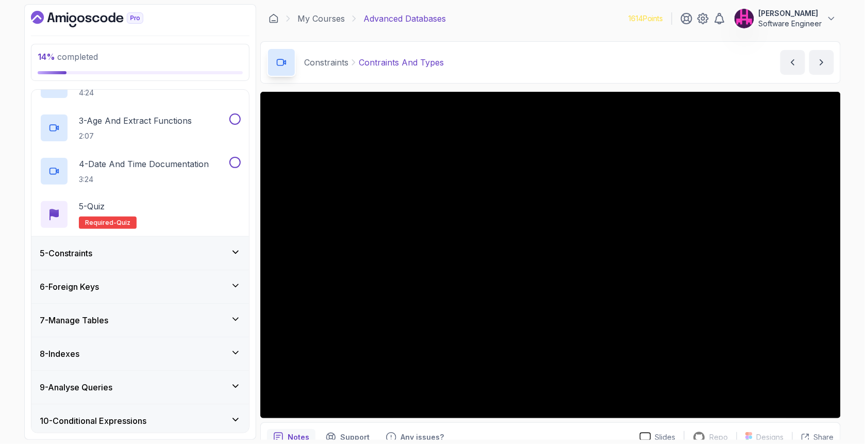
click at [173, 248] on div "5 - Constraints" at bounding box center [140, 253] width 201 height 12
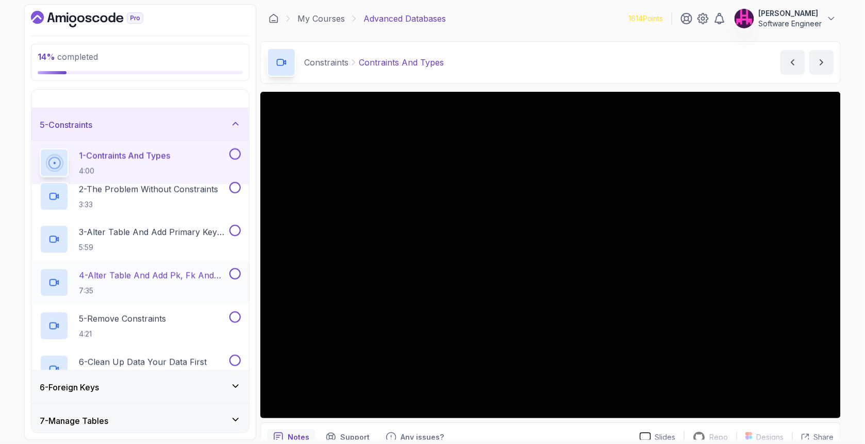
scroll to position [152, 0]
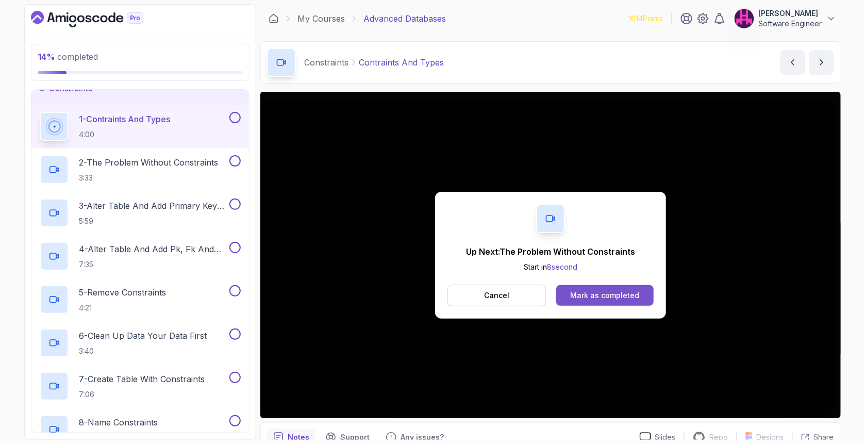
click at [559, 288] on button "Mark as completed" at bounding box center [604, 295] width 97 height 21
